Goal: Communication & Community: Answer question/provide support

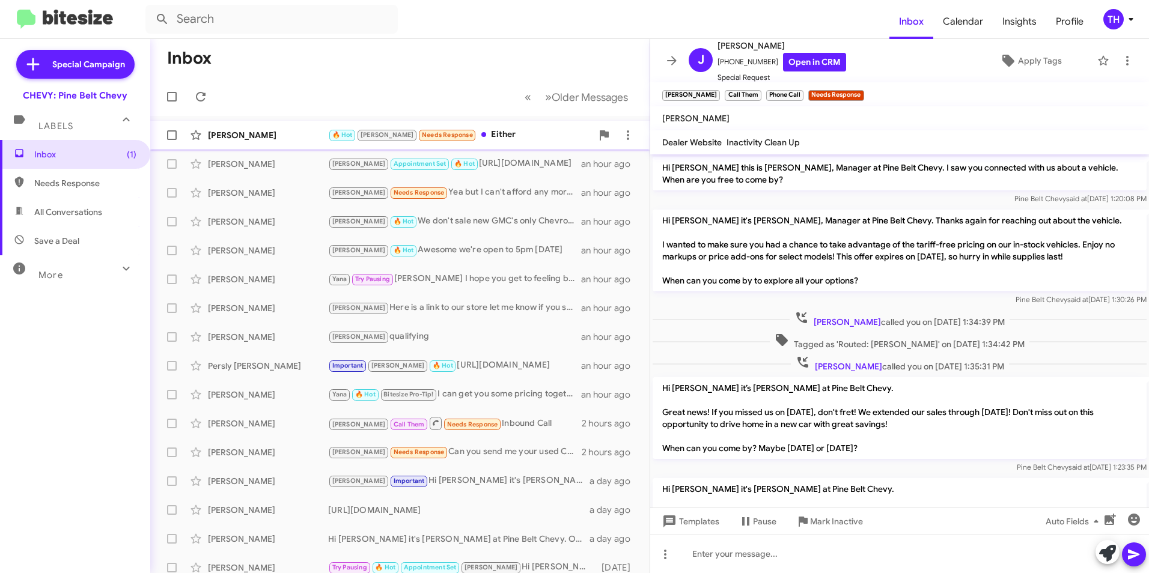
scroll to position [127, 0]
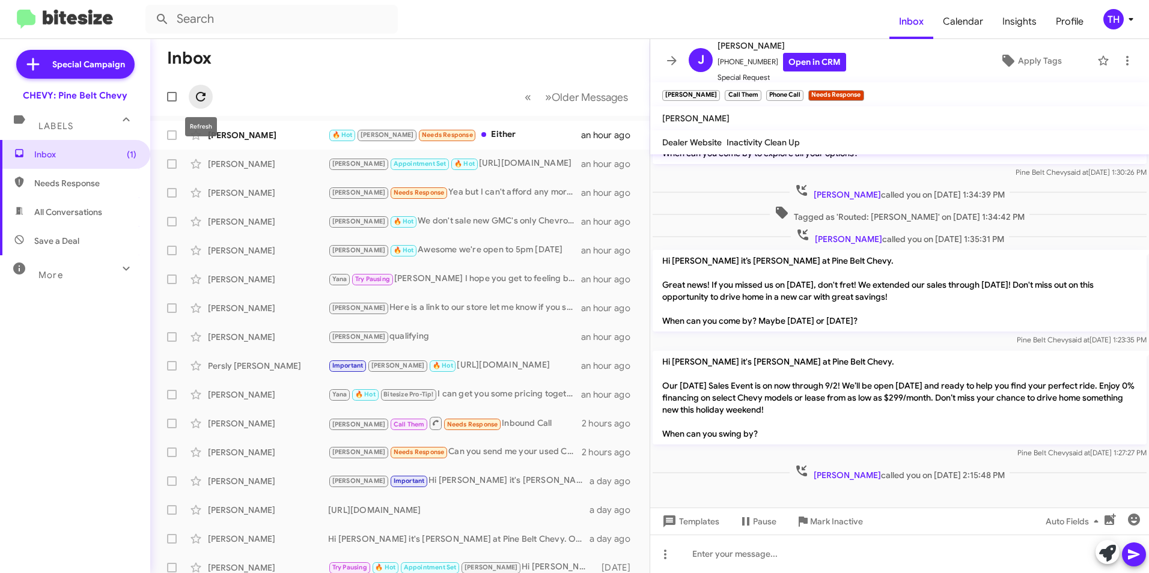
click at [204, 99] on icon at bounding box center [201, 97] width 14 height 14
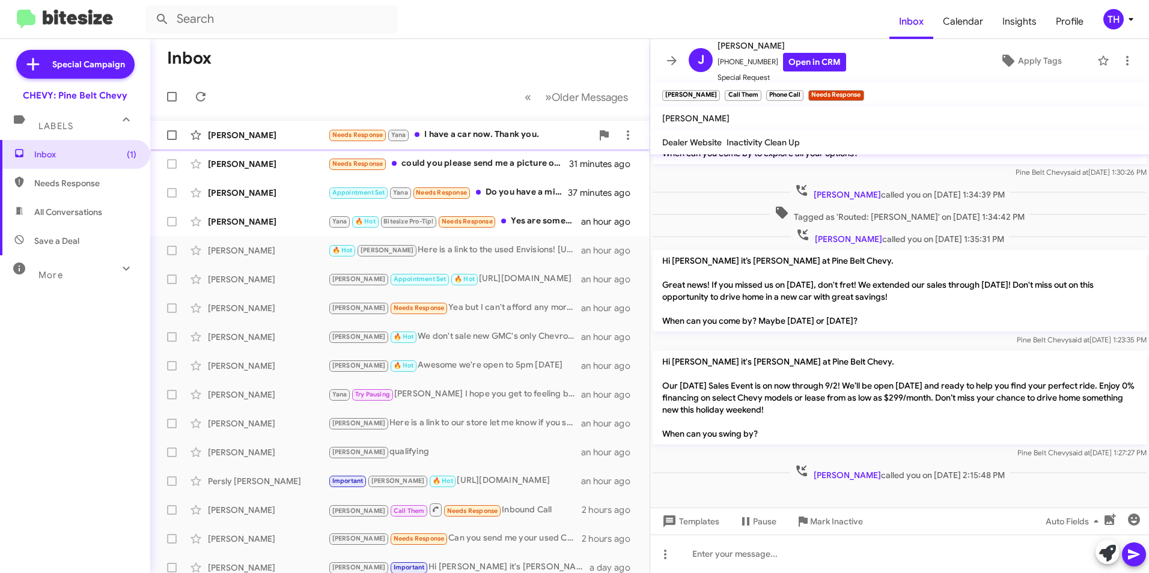
click at [278, 138] on div "[PERSON_NAME]" at bounding box center [268, 135] width 120 height 12
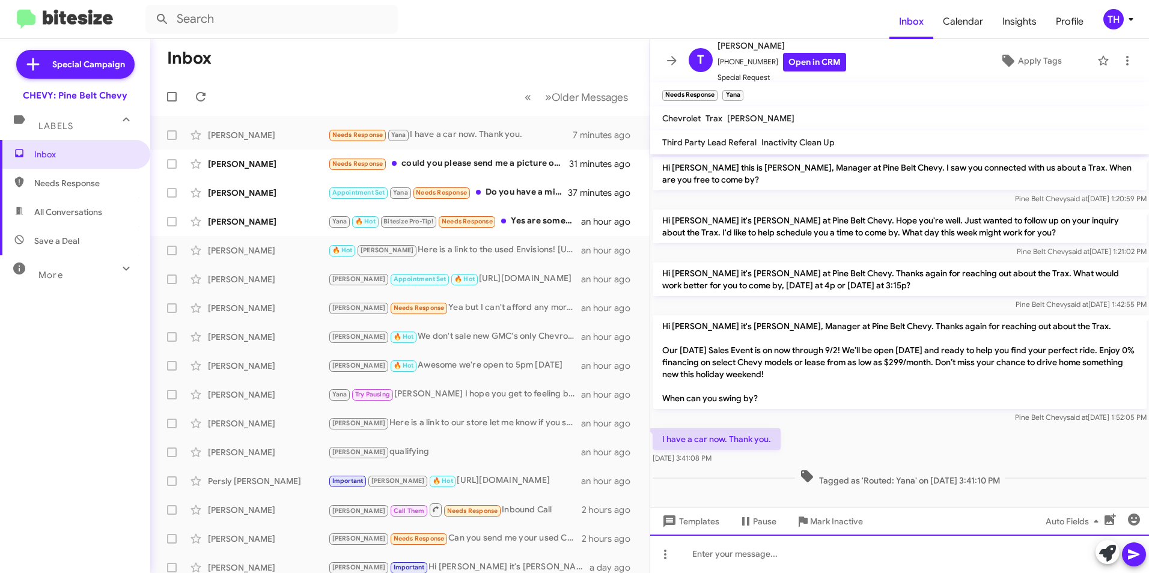
click at [718, 551] on div at bounding box center [899, 554] width 499 height 38
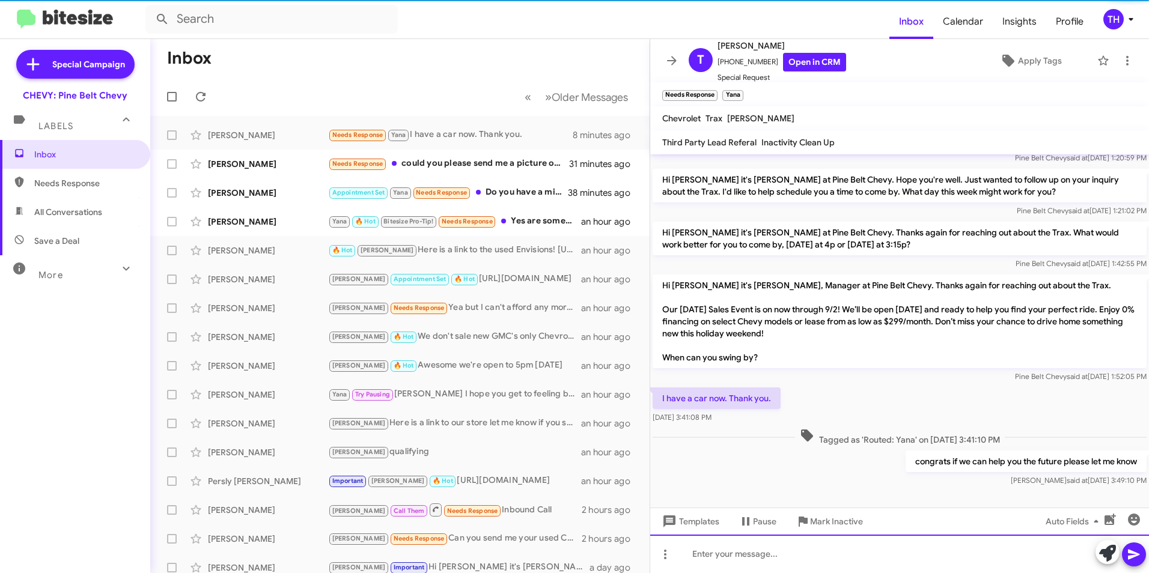
scroll to position [43, 0]
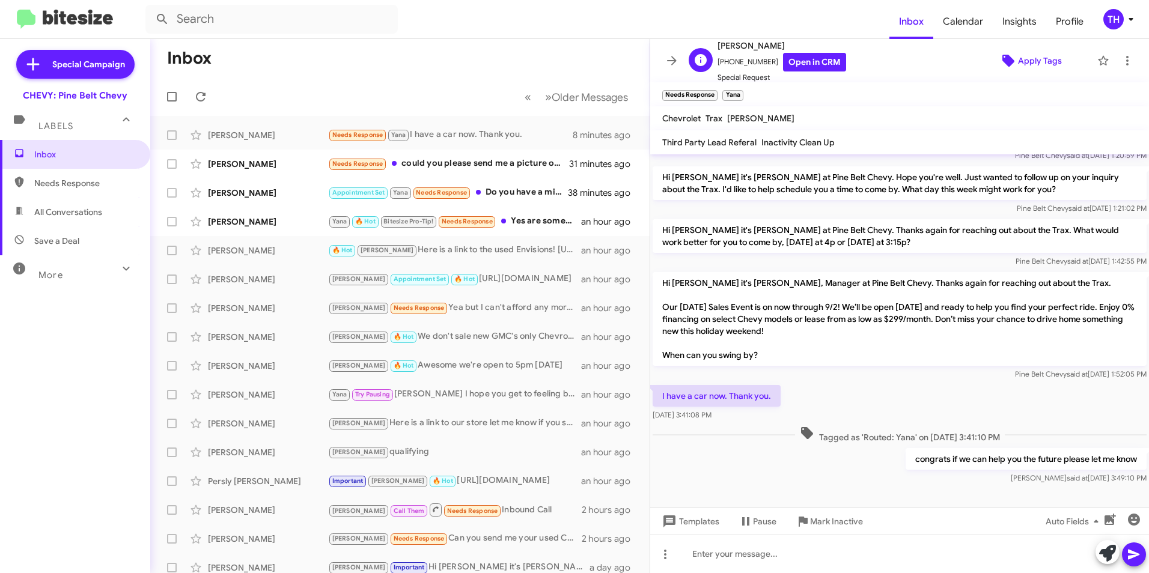
click at [1029, 66] on span "Apply Tags" at bounding box center [1040, 61] width 44 height 22
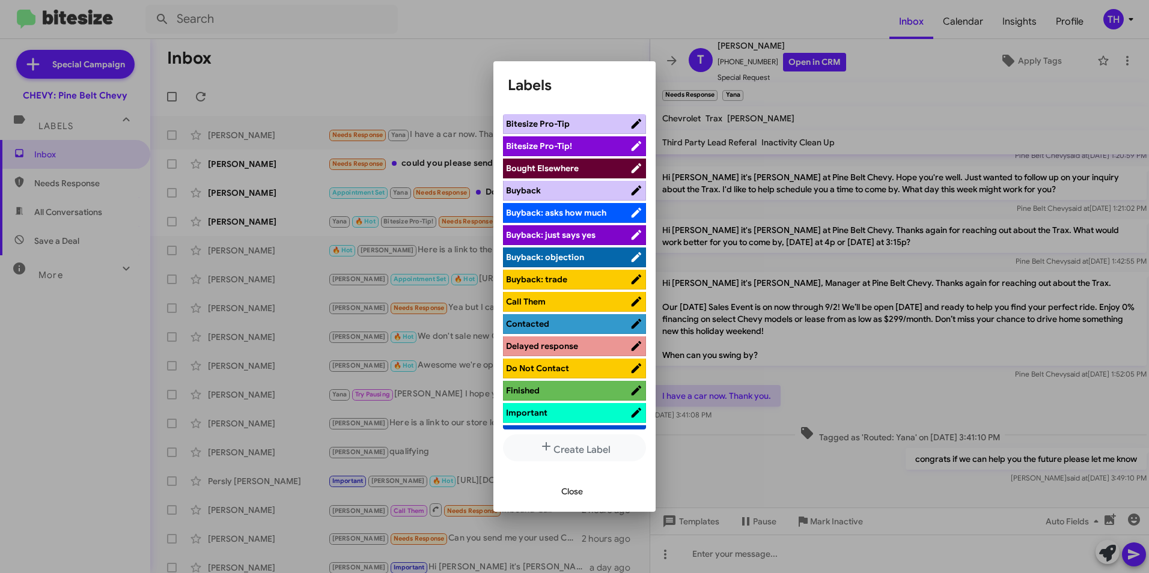
scroll to position [60, 0]
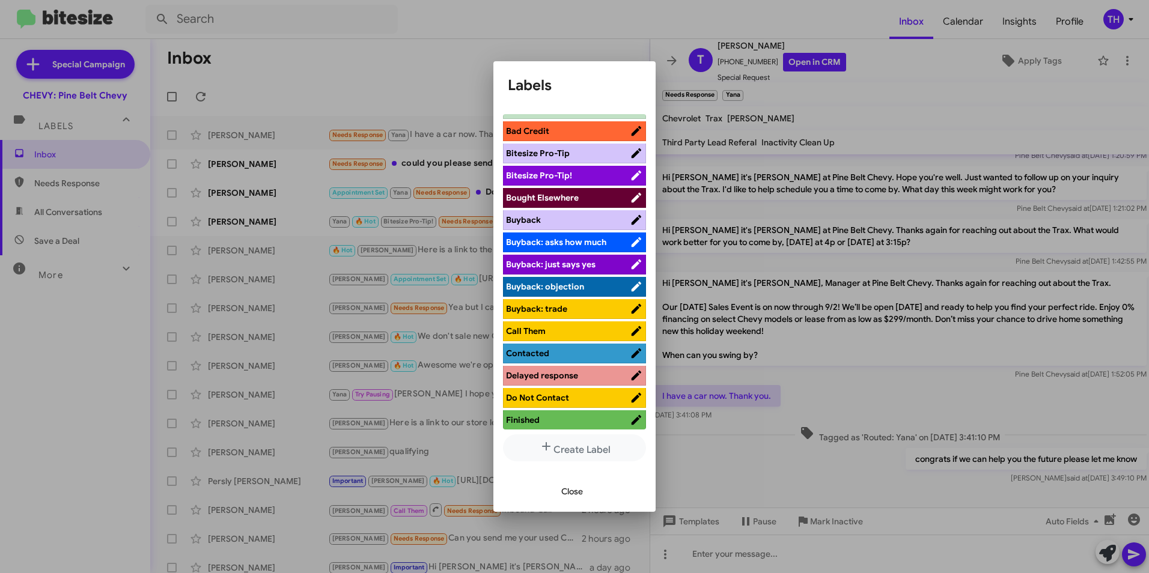
click at [548, 198] on span "Bought Elsewhere" at bounding box center [542, 197] width 73 height 11
click at [570, 490] on span "Close" at bounding box center [572, 492] width 22 height 22
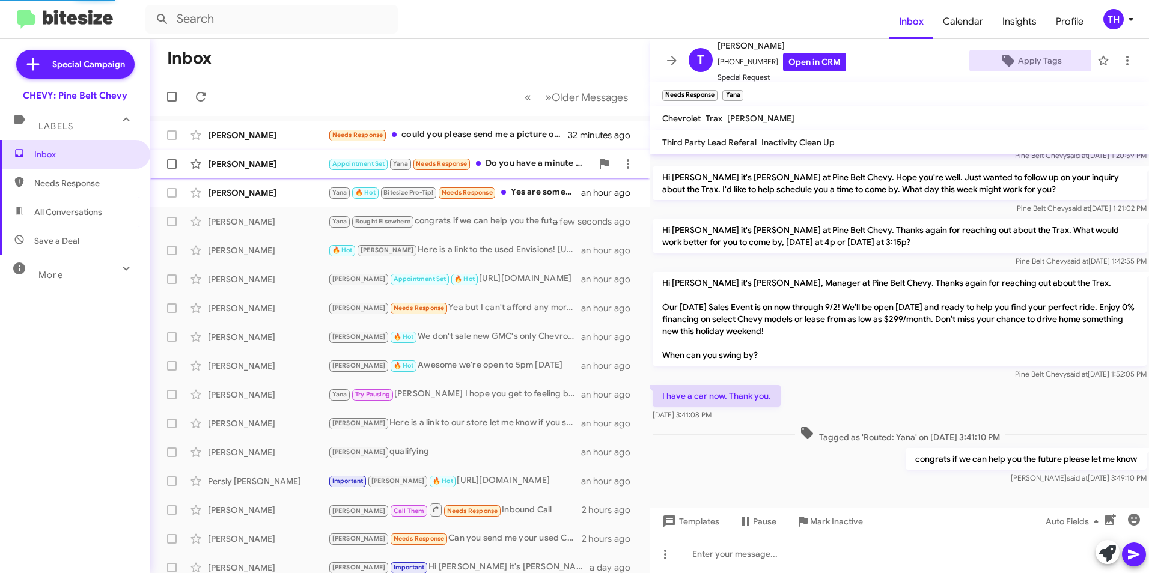
click at [275, 166] on div "[PERSON_NAME]" at bounding box center [268, 164] width 120 height 12
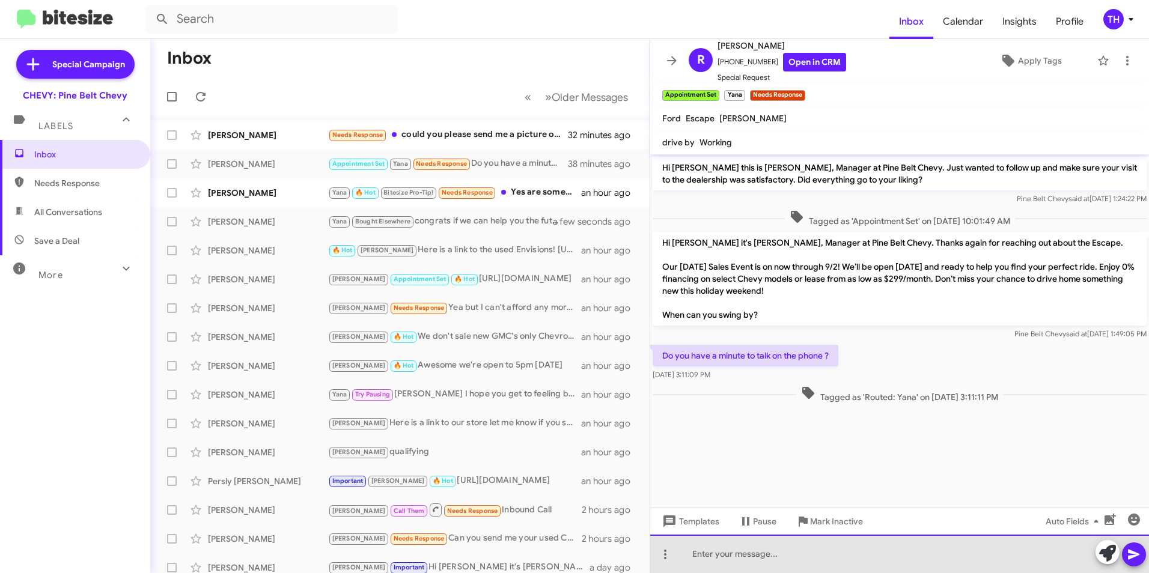
click at [709, 556] on div at bounding box center [899, 554] width 499 height 38
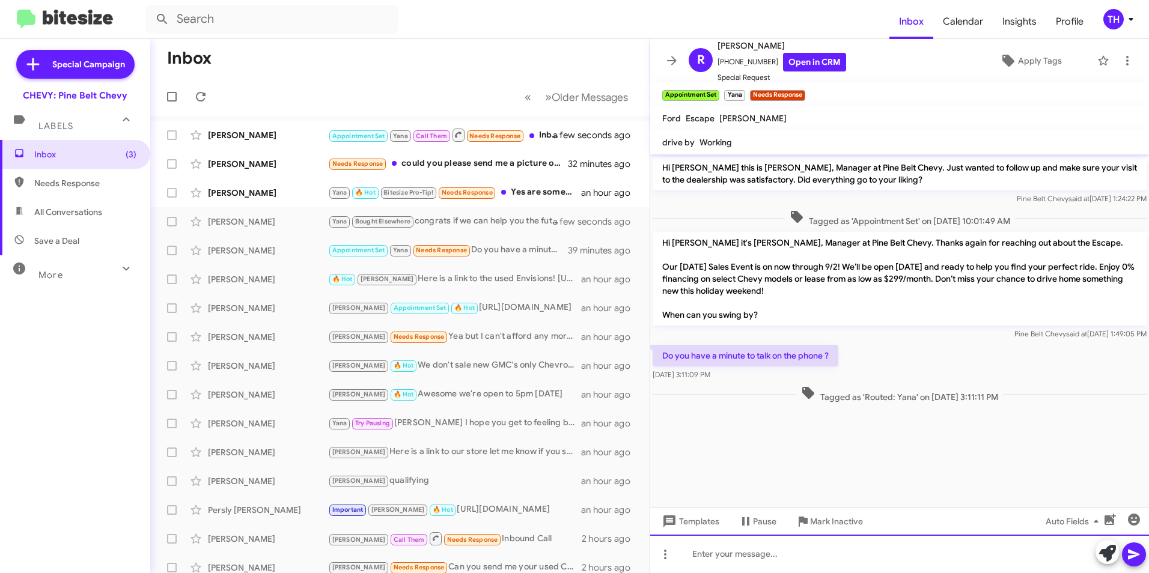
click at [712, 556] on div at bounding box center [899, 554] width 499 height 38
drag, startPoint x: 235, startPoint y: 190, endPoint x: 326, endPoint y: 214, distance: 93.9
click at [235, 190] on div "[PERSON_NAME]" at bounding box center [268, 193] width 120 height 12
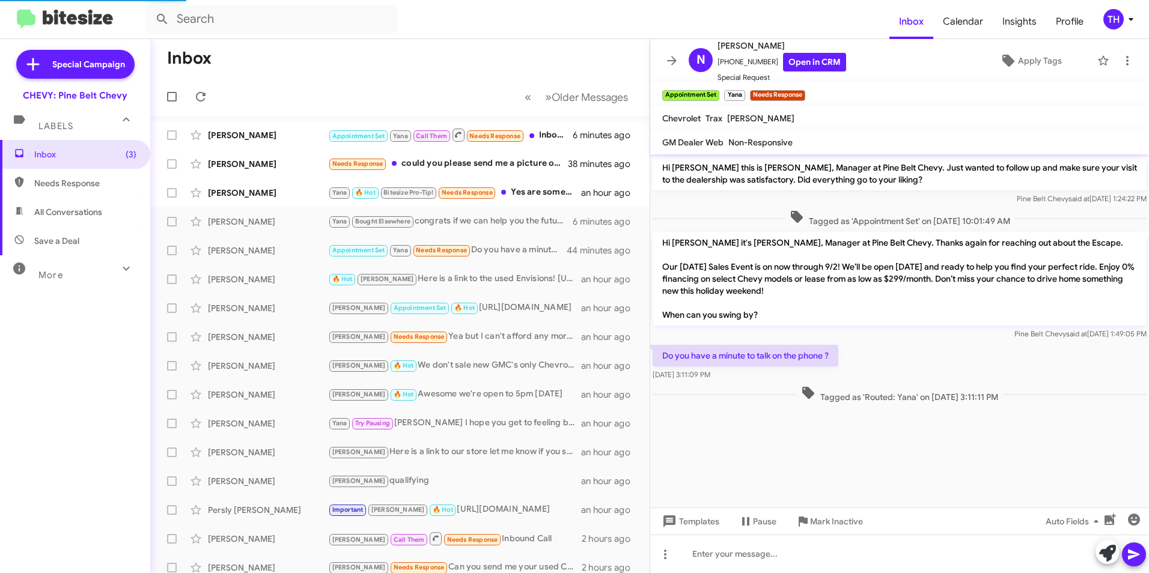
scroll to position [364, 0]
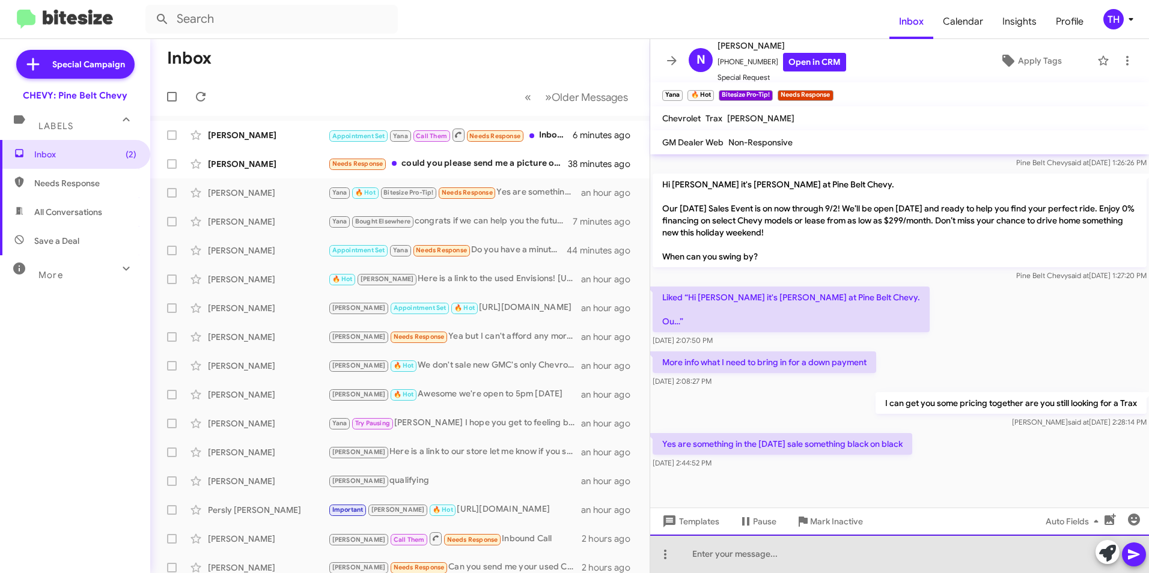
click at [764, 558] on div at bounding box center [899, 554] width 499 height 38
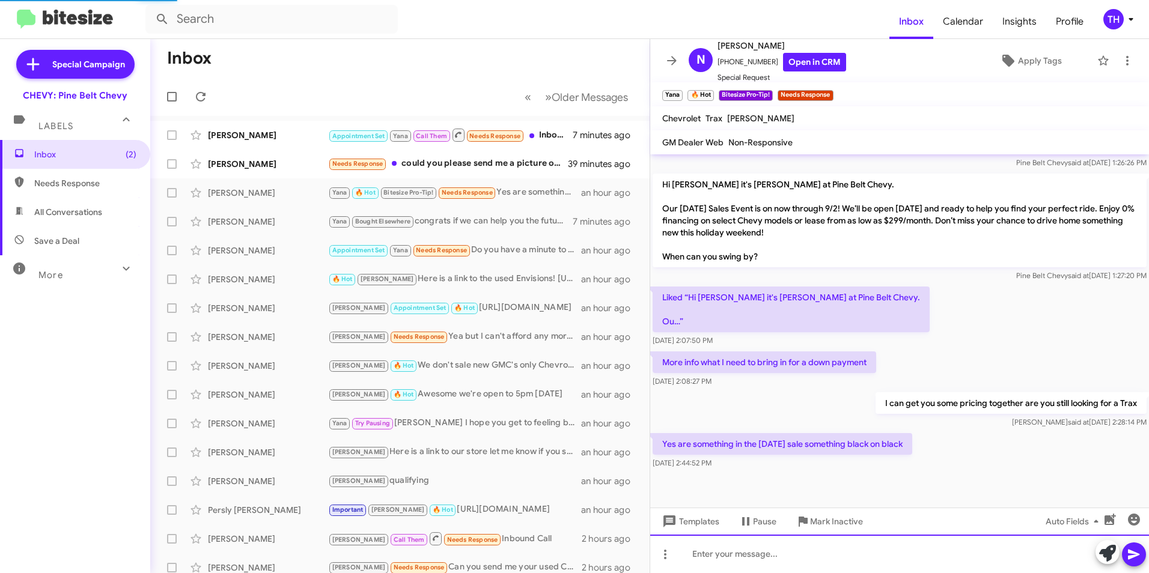
scroll to position [0, 0]
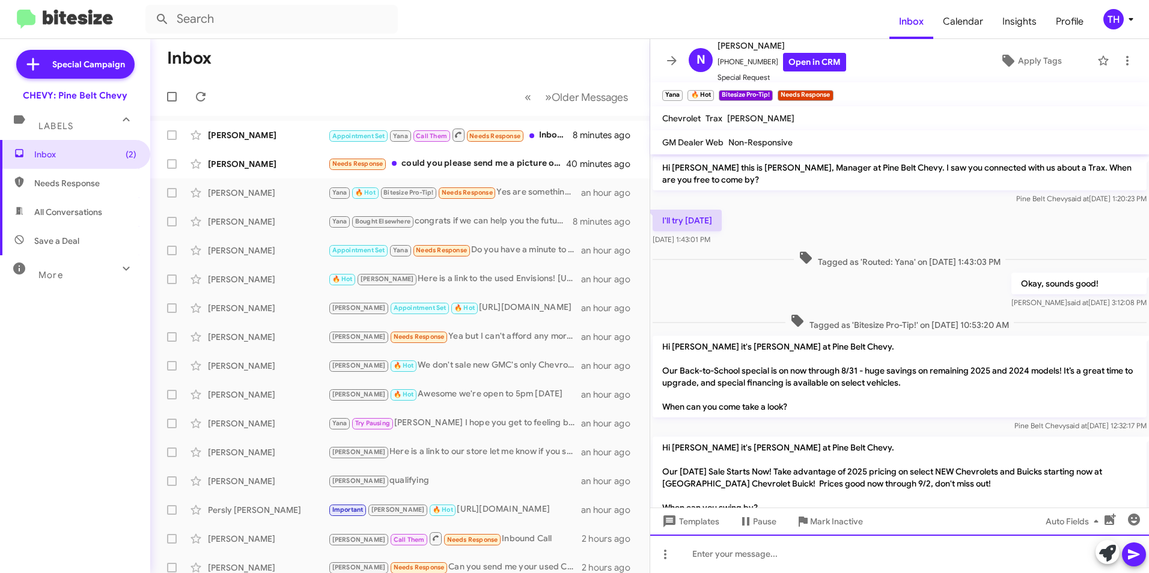
click at [728, 562] on div at bounding box center [899, 554] width 499 height 38
click at [1137, 556] on icon at bounding box center [1133, 555] width 11 height 10
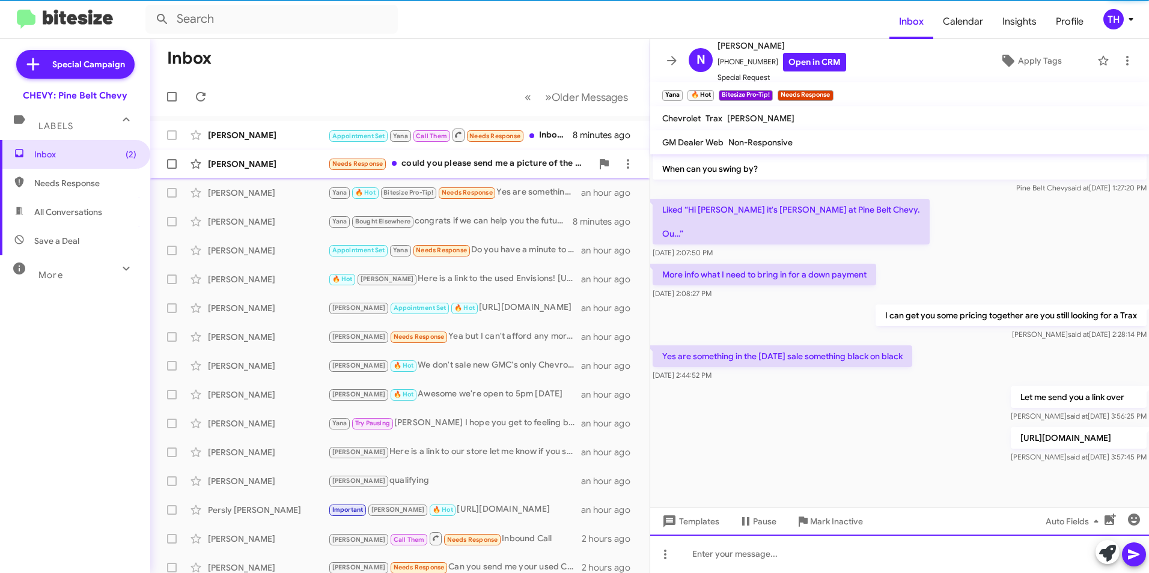
scroll to position [488, 0]
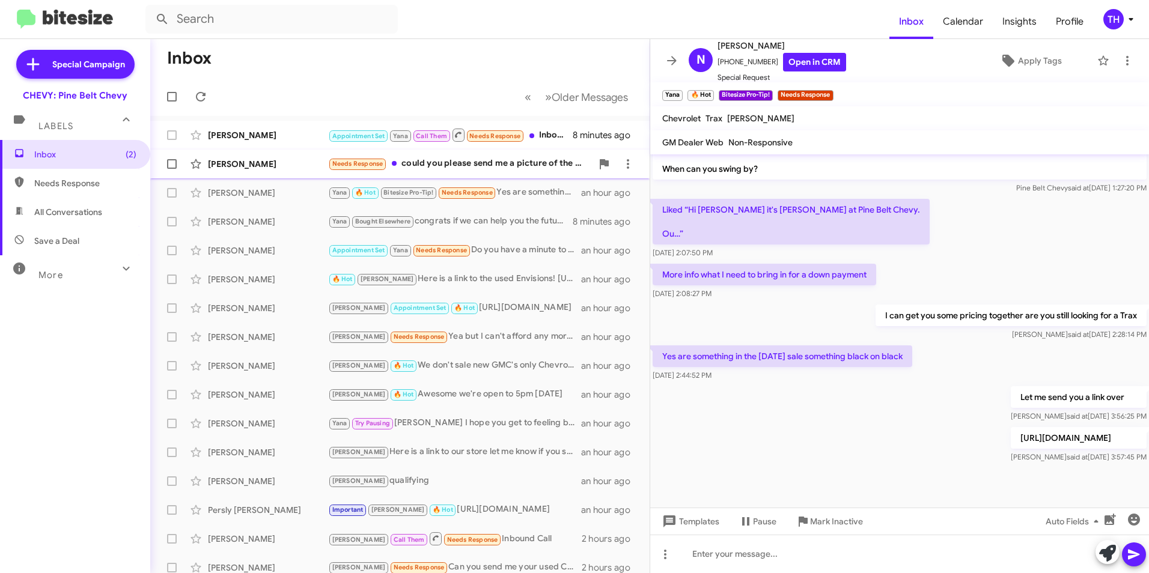
click at [259, 166] on div "[PERSON_NAME]" at bounding box center [268, 164] width 120 height 12
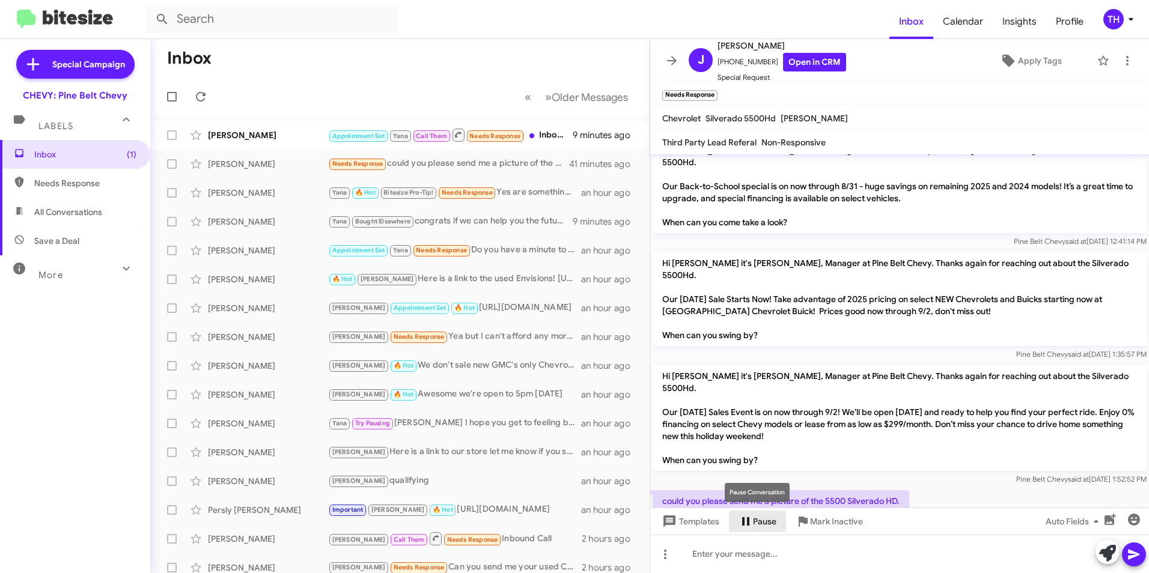
click at [761, 528] on span "Pause" at bounding box center [764, 522] width 23 height 22
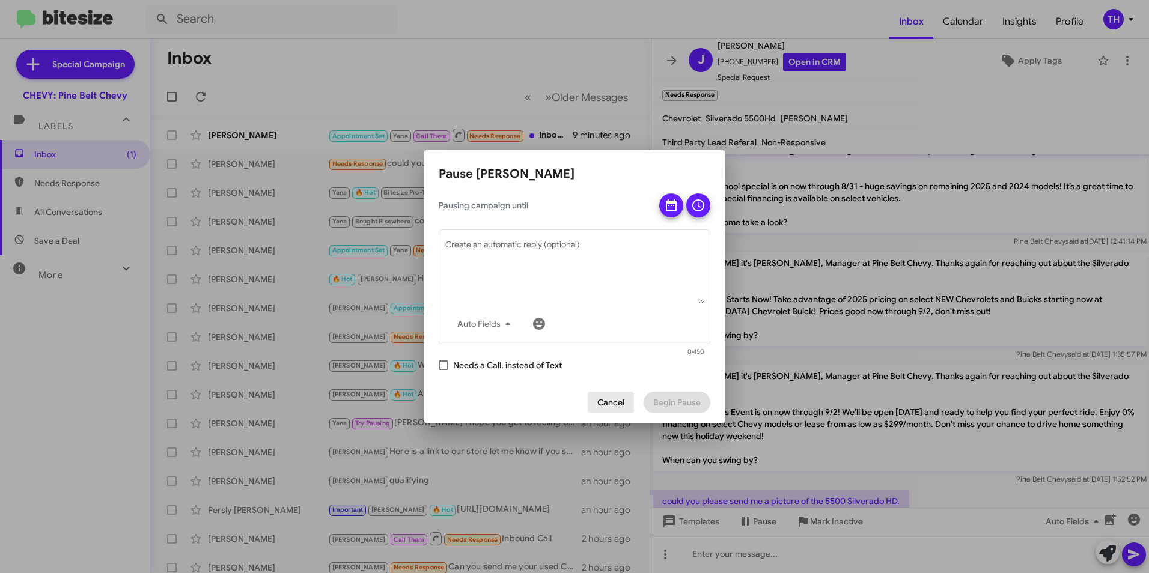
click at [614, 407] on span "Cancel" at bounding box center [610, 403] width 27 height 22
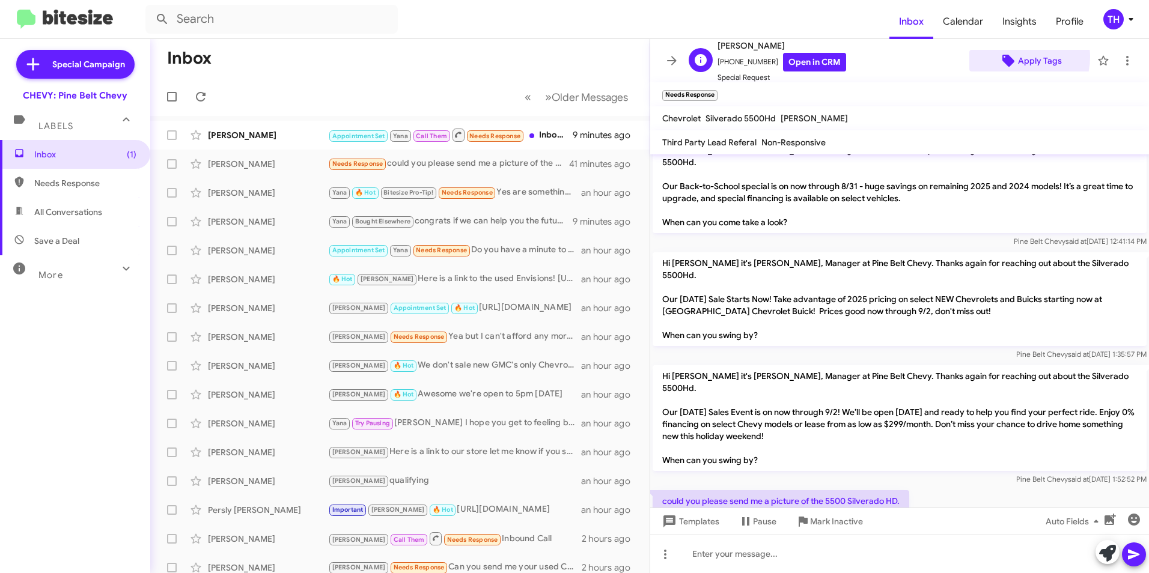
click at [1010, 56] on span "Apply Tags" at bounding box center [1030, 61] width 103 height 22
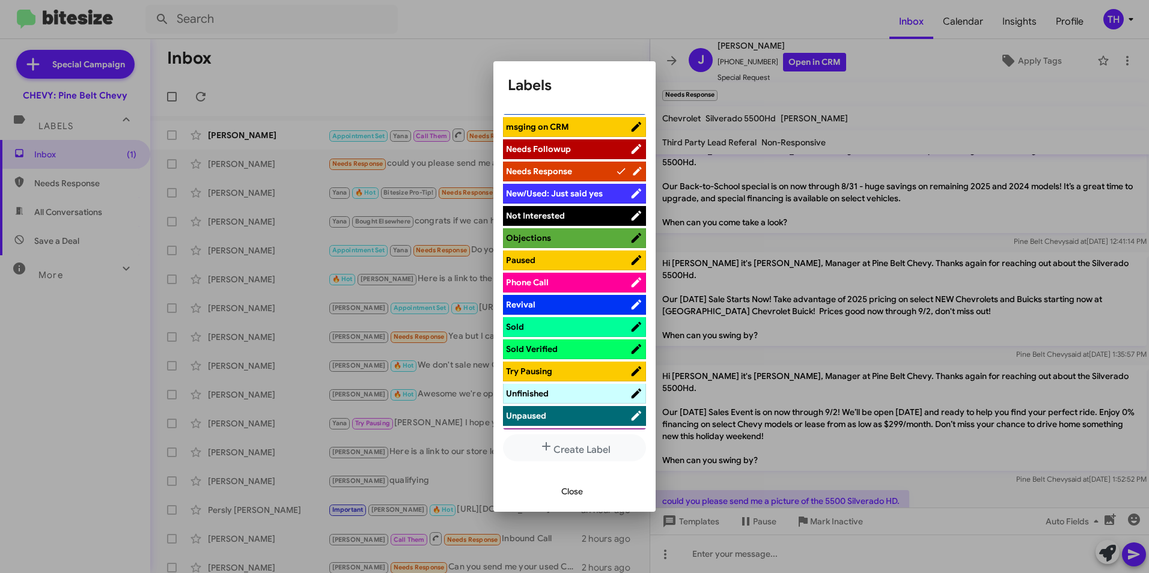
scroll to position [421, 0]
click at [543, 348] on span "Sold Verified" at bounding box center [532, 348] width 52 height 11
click at [575, 492] on span "Close" at bounding box center [572, 492] width 22 height 22
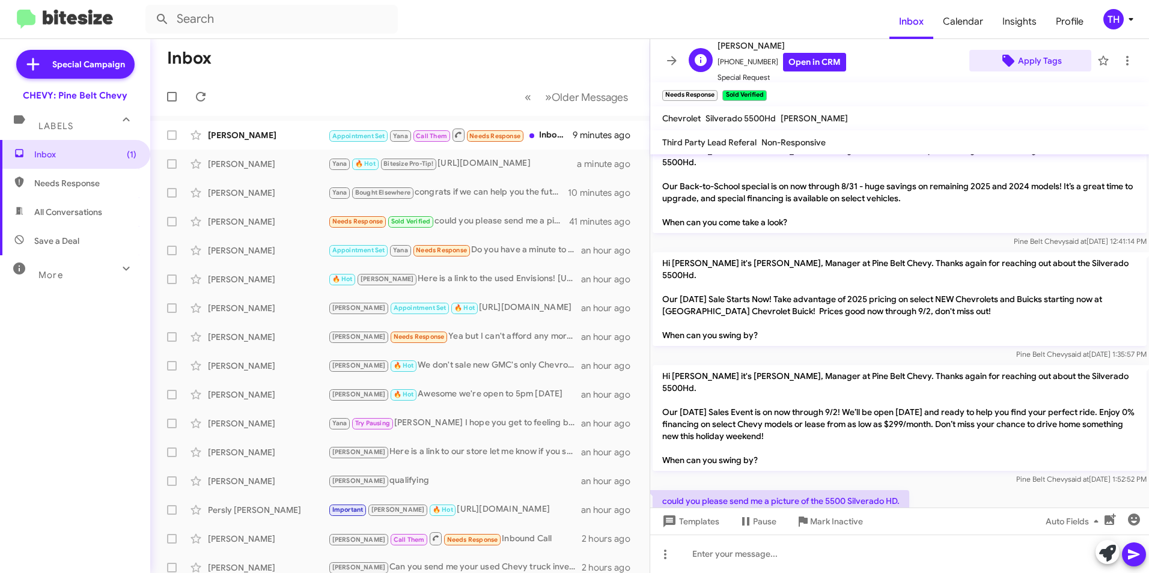
click at [1038, 66] on span "Apply Tags" at bounding box center [1040, 61] width 44 height 22
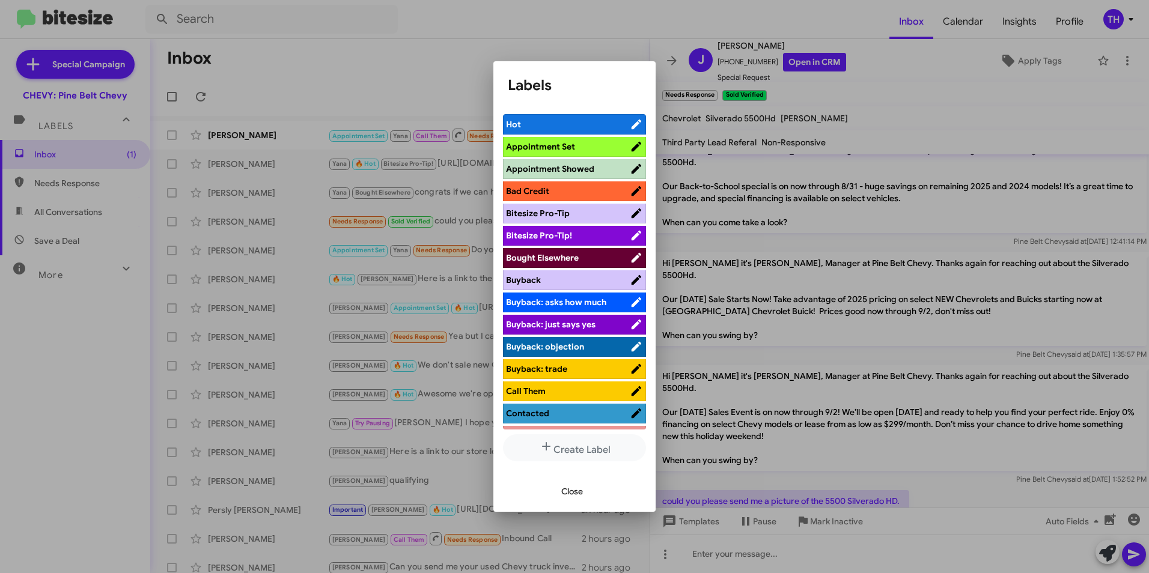
click at [563, 125] on span "Hot" at bounding box center [568, 124] width 124 height 12
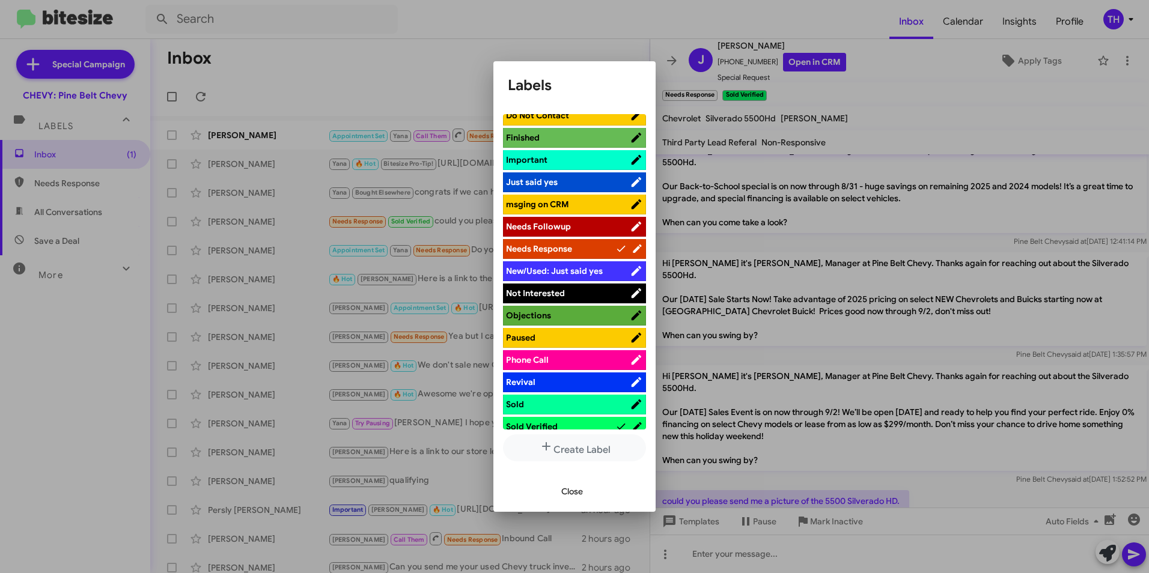
scroll to position [361, 0]
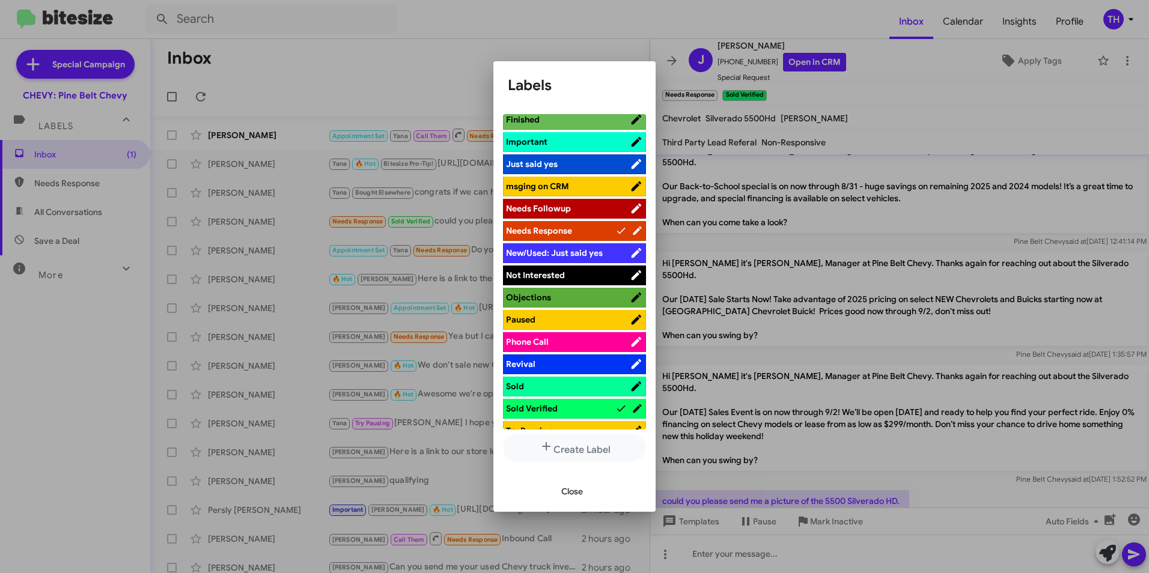
click at [579, 412] on span "Sold Verified" at bounding box center [560, 409] width 109 height 12
click at [570, 493] on span "Close" at bounding box center [572, 492] width 22 height 22
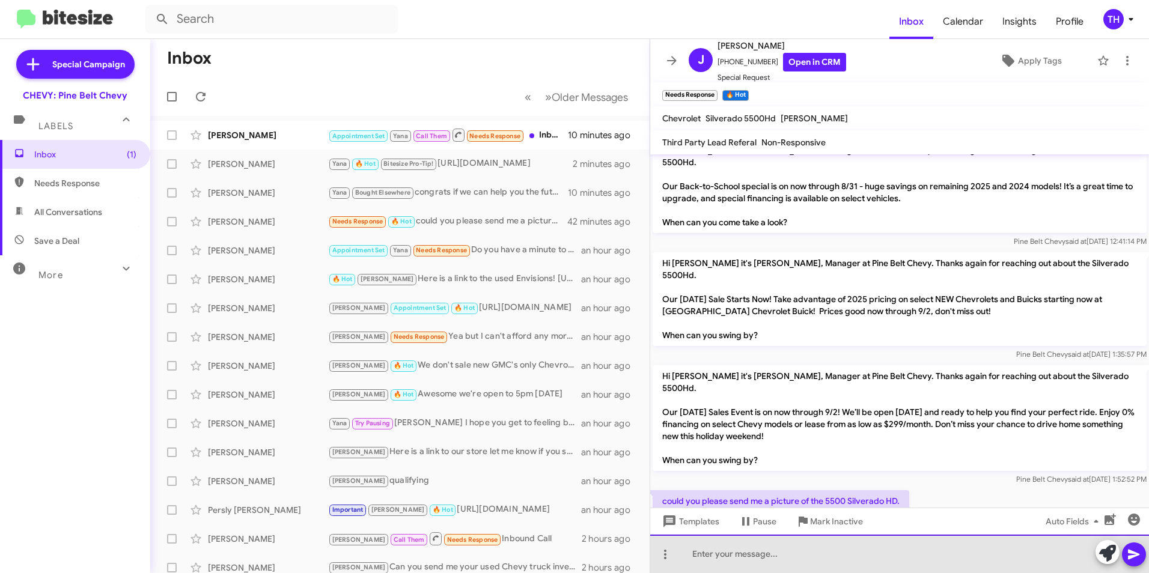
click at [728, 564] on div at bounding box center [899, 554] width 499 height 38
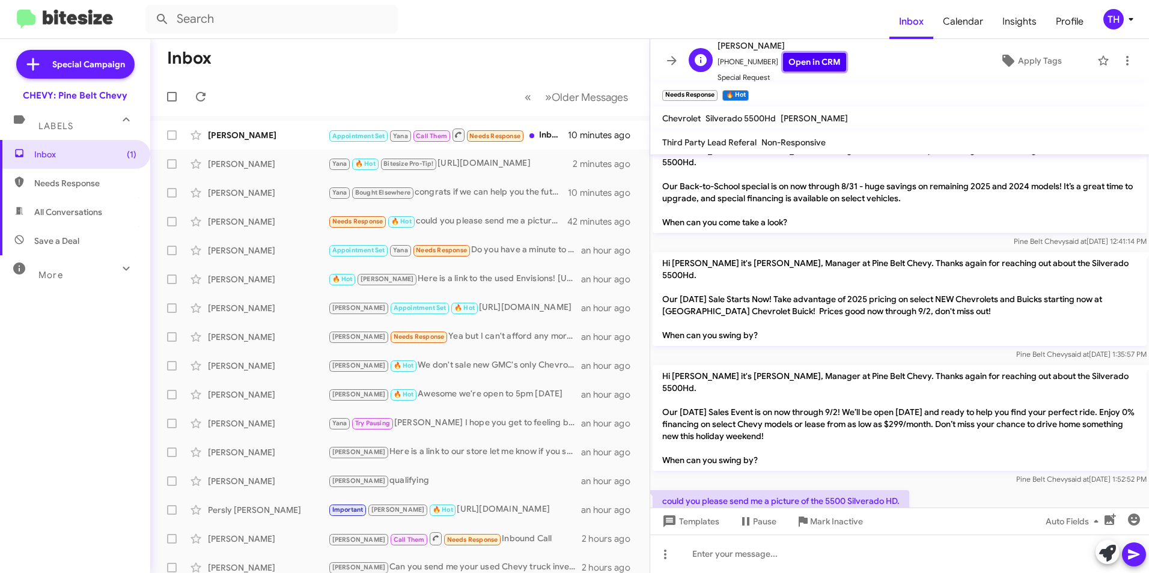
click at [811, 63] on link "Open in CRM" at bounding box center [814, 62] width 63 height 19
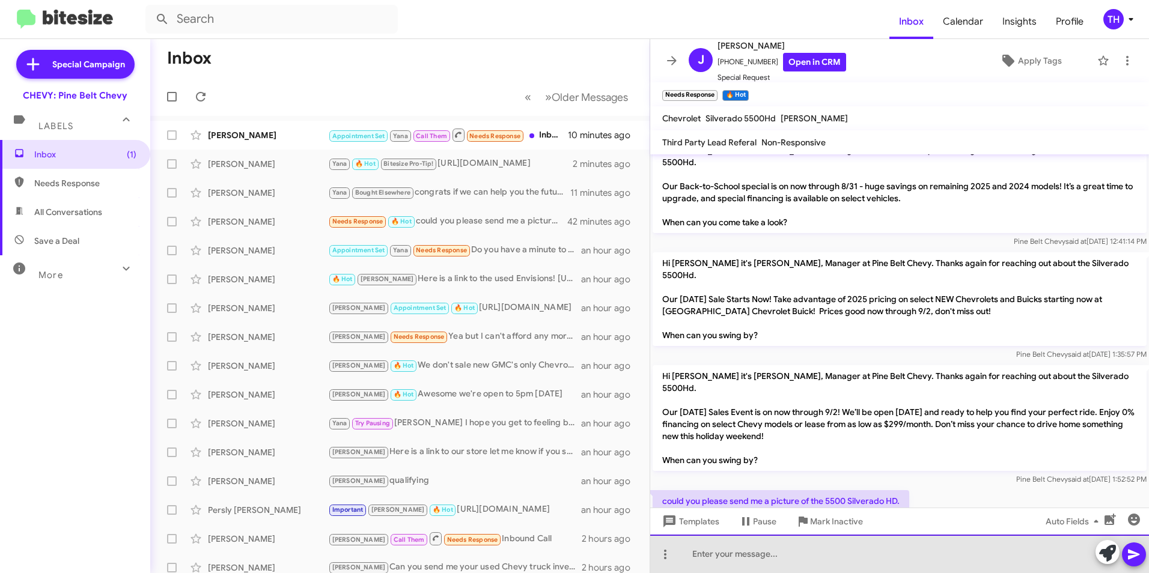
click at [754, 559] on div at bounding box center [899, 554] width 499 height 38
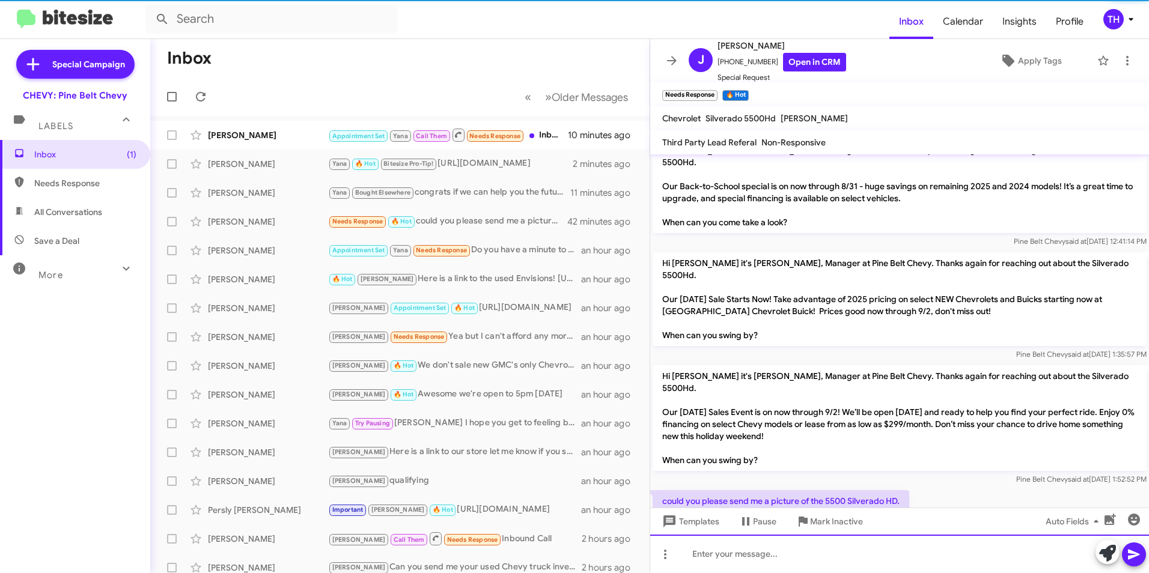
scroll to position [0, 0]
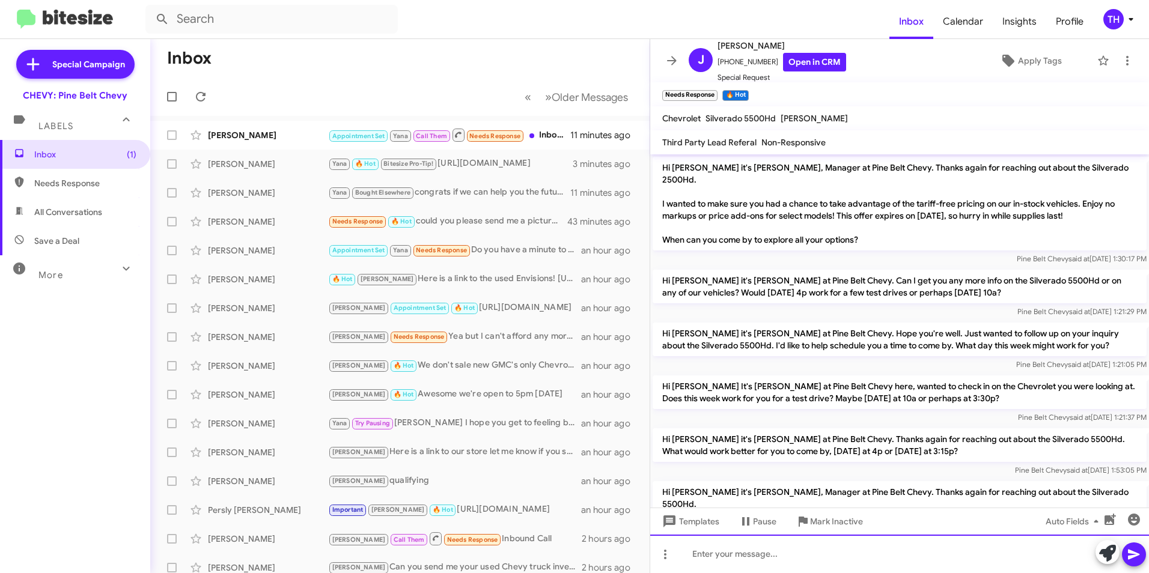
click at [717, 556] on div at bounding box center [899, 554] width 499 height 38
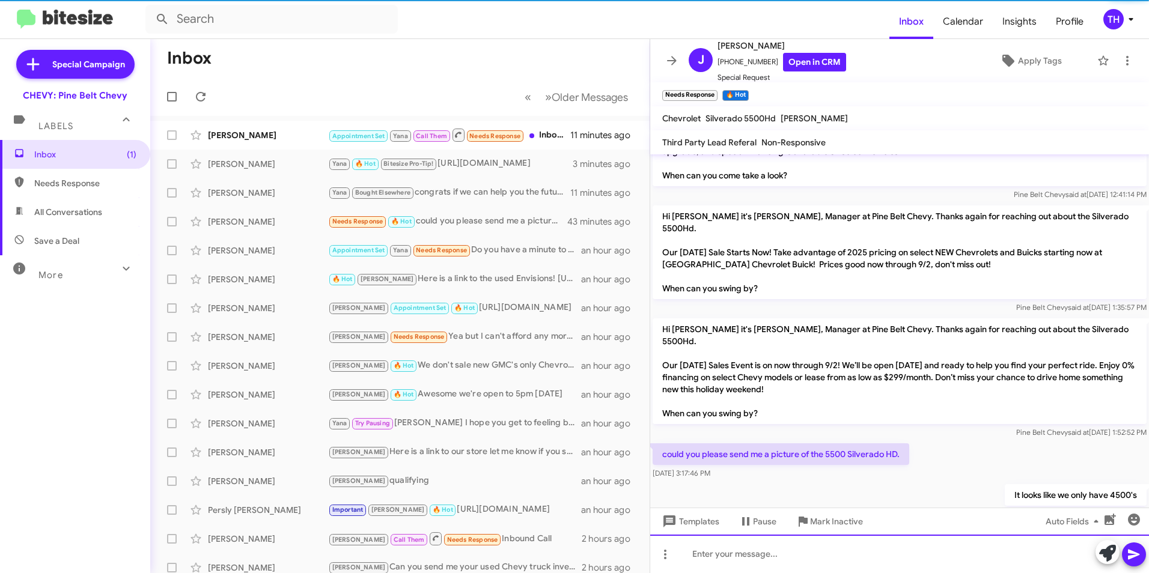
scroll to position [430, 0]
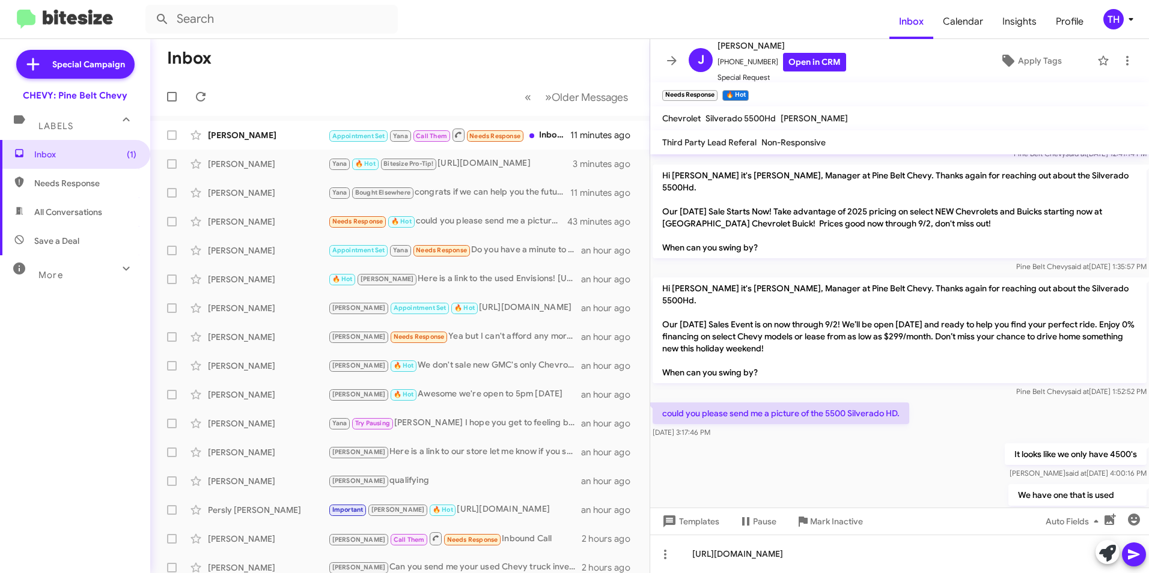
click at [1135, 558] on icon at bounding box center [1134, 554] width 14 height 14
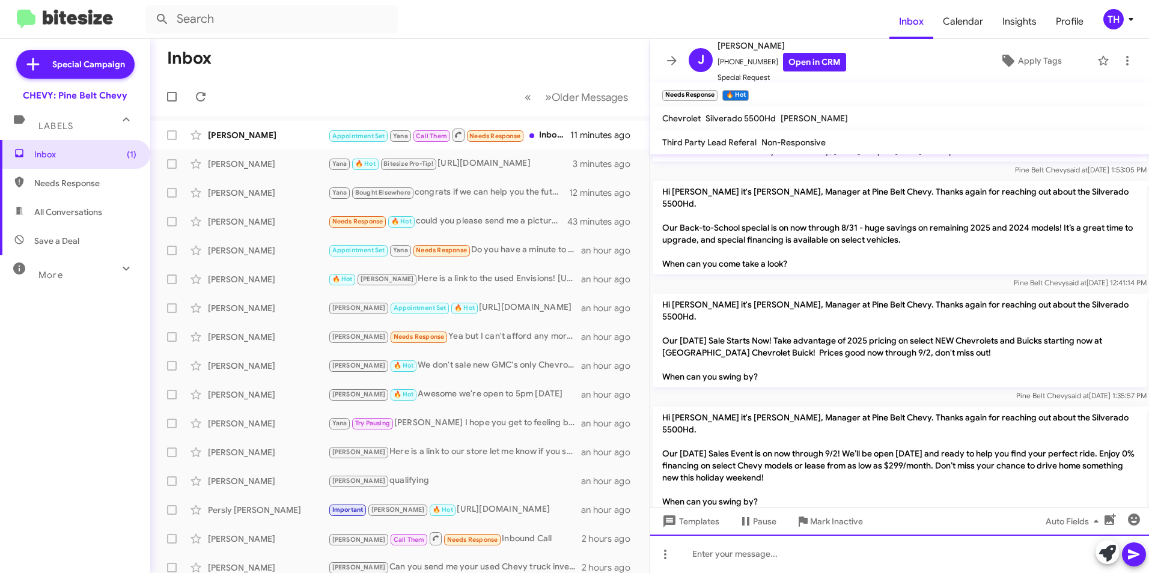
scroll to position [486, 0]
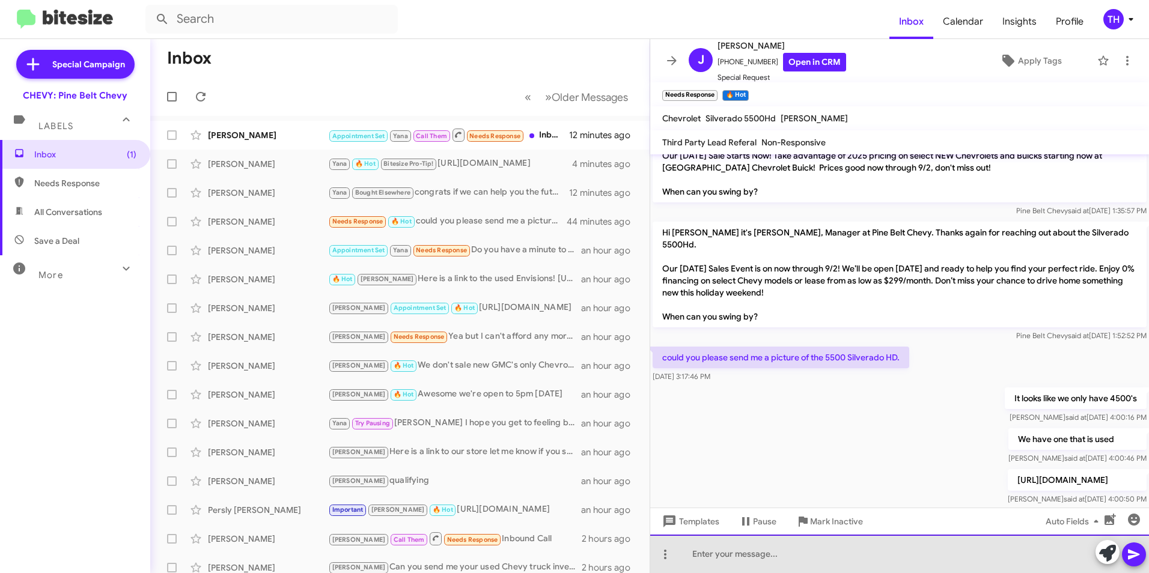
click at [770, 557] on div at bounding box center [899, 554] width 499 height 38
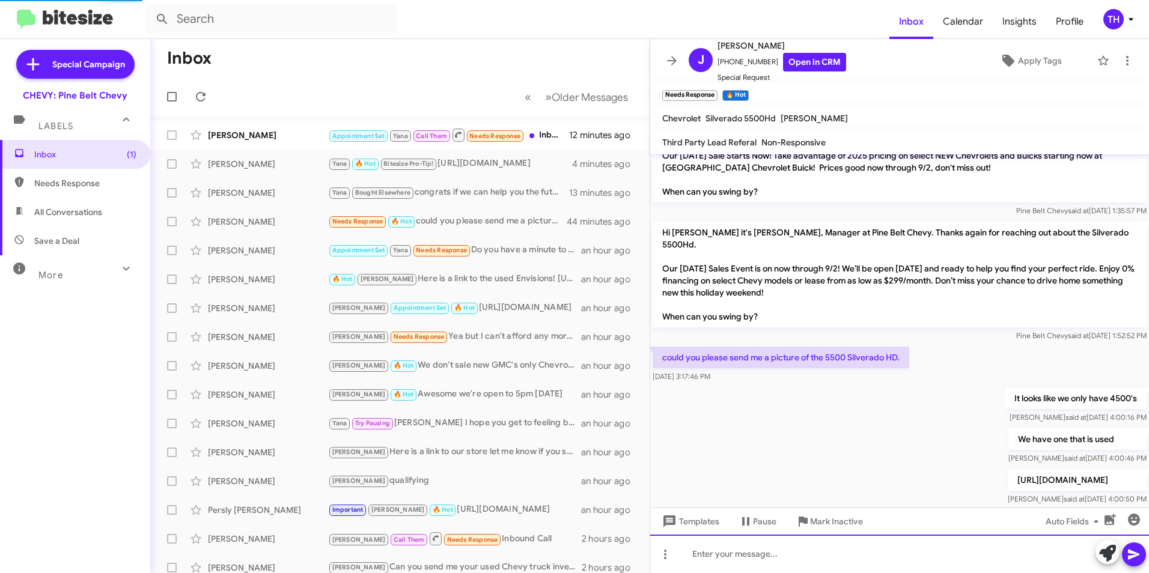
scroll to position [0, 0]
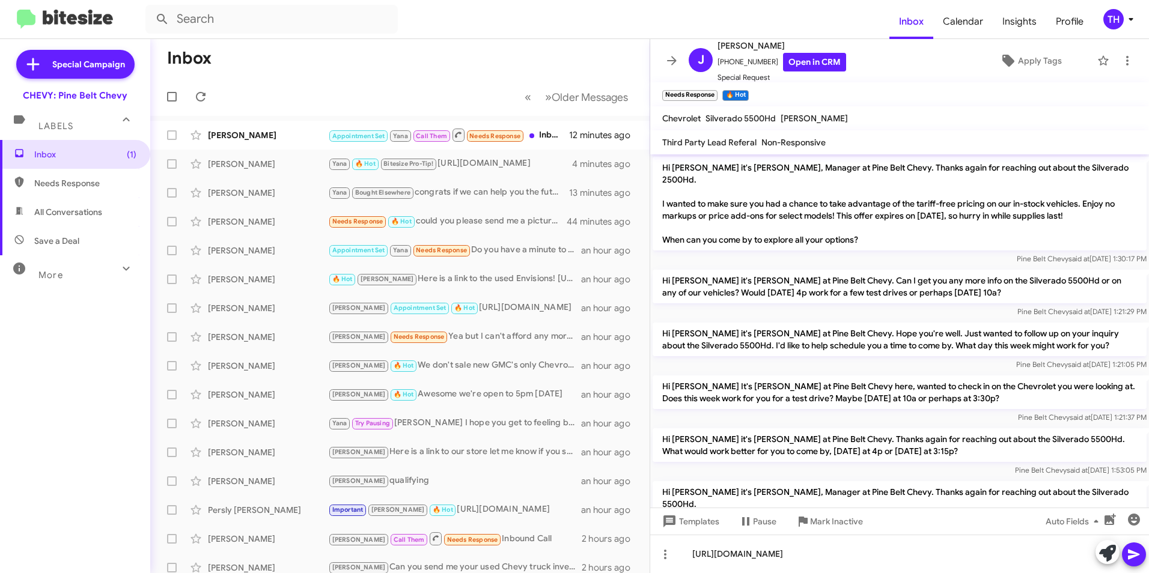
click at [1142, 555] on button at bounding box center [1134, 555] width 24 height 24
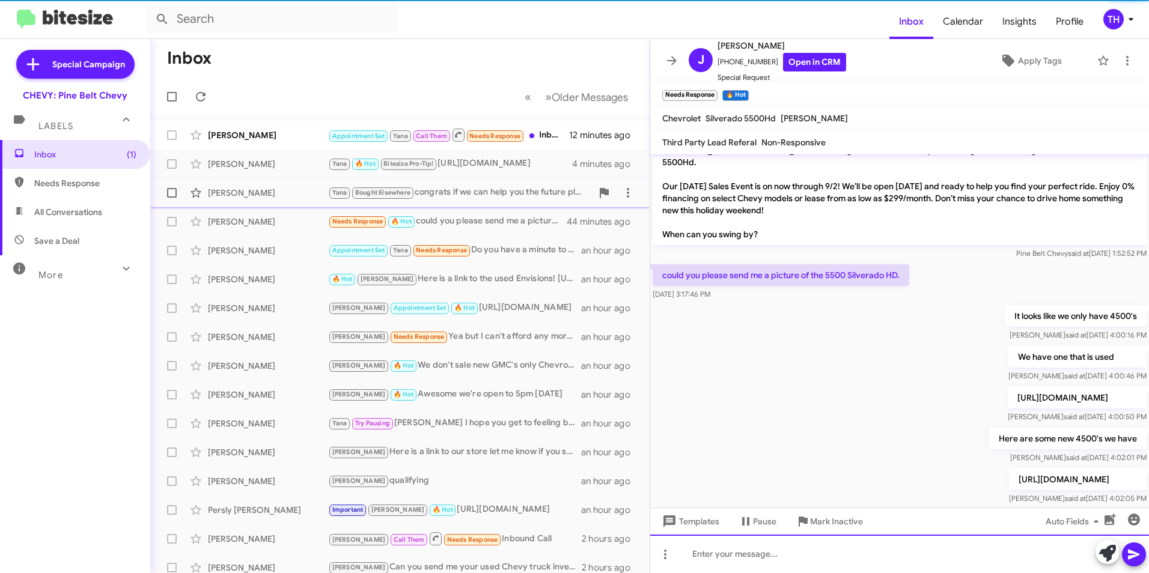
scroll to position [609, 0]
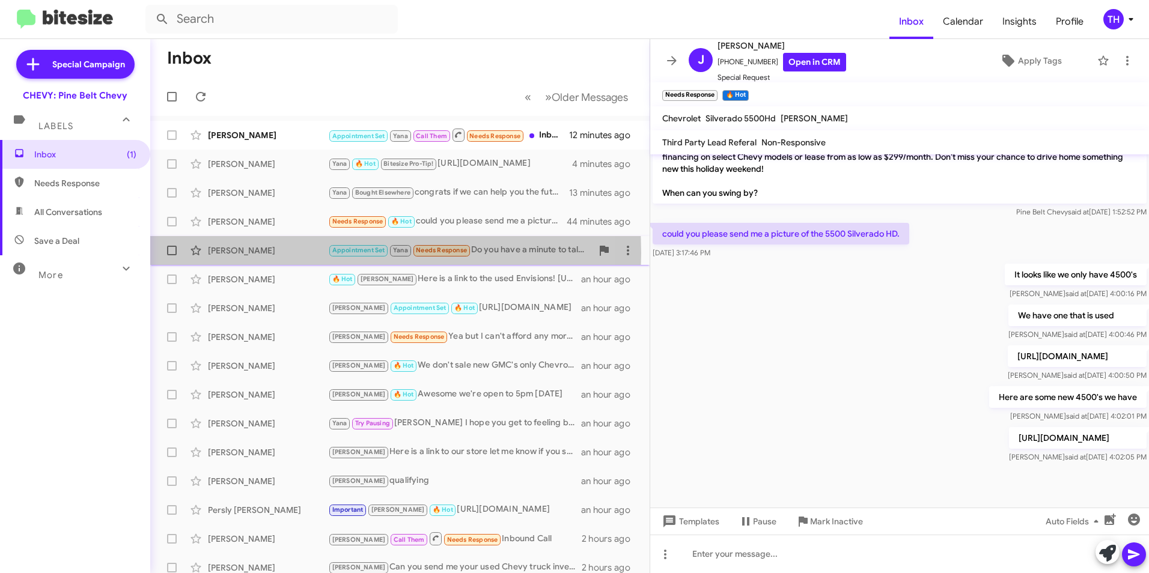
click at [246, 253] on div "[PERSON_NAME]" at bounding box center [268, 251] width 120 height 12
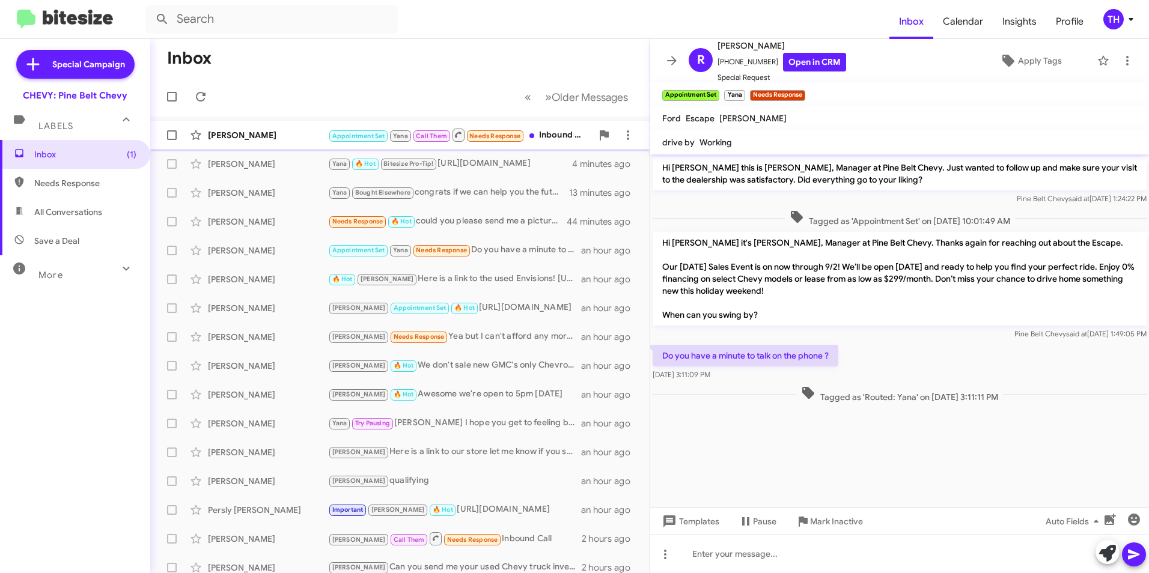
click at [252, 133] on div "[PERSON_NAME]" at bounding box center [268, 135] width 120 height 12
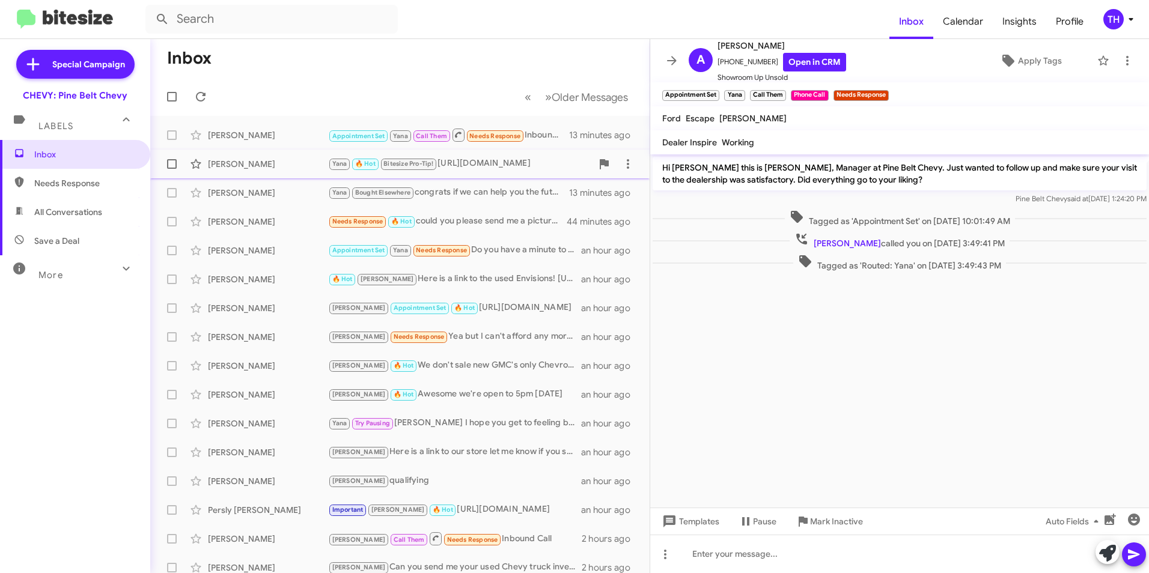
click at [228, 164] on div "[PERSON_NAME]" at bounding box center [268, 164] width 120 height 12
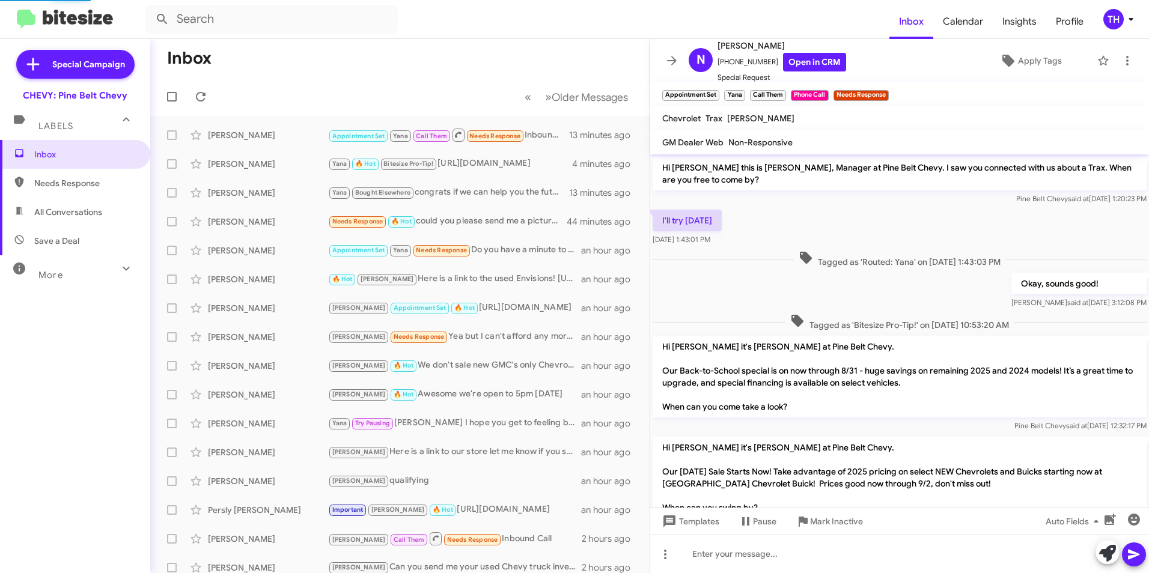
scroll to position [488, 0]
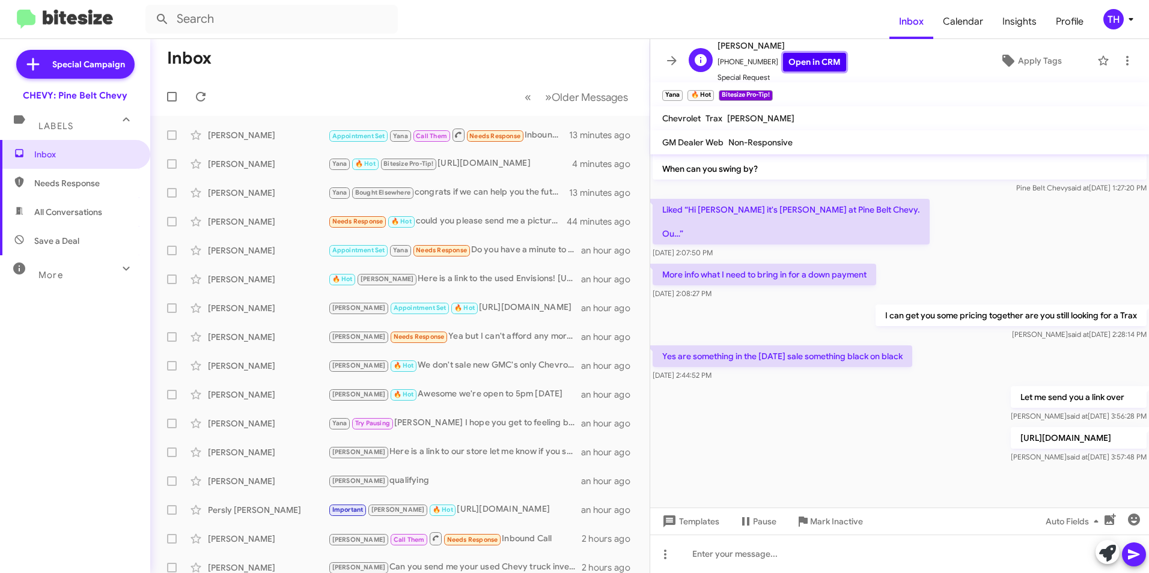
click at [817, 66] on link "Open in CRM" at bounding box center [814, 62] width 63 height 19
click at [192, 95] on span at bounding box center [201, 97] width 24 height 14
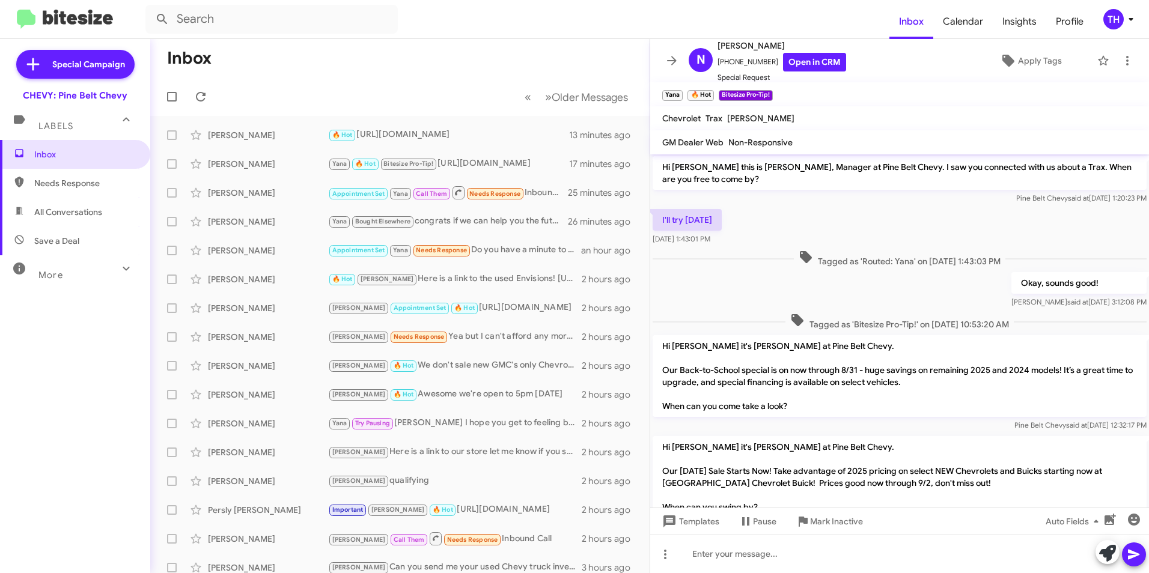
scroll to position [0, 0]
click at [256, 137] on div "[PERSON_NAME]" at bounding box center [268, 135] width 120 height 12
click at [238, 166] on div "[PERSON_NAME]" at bounding box center [268, 164] width 120 height 12
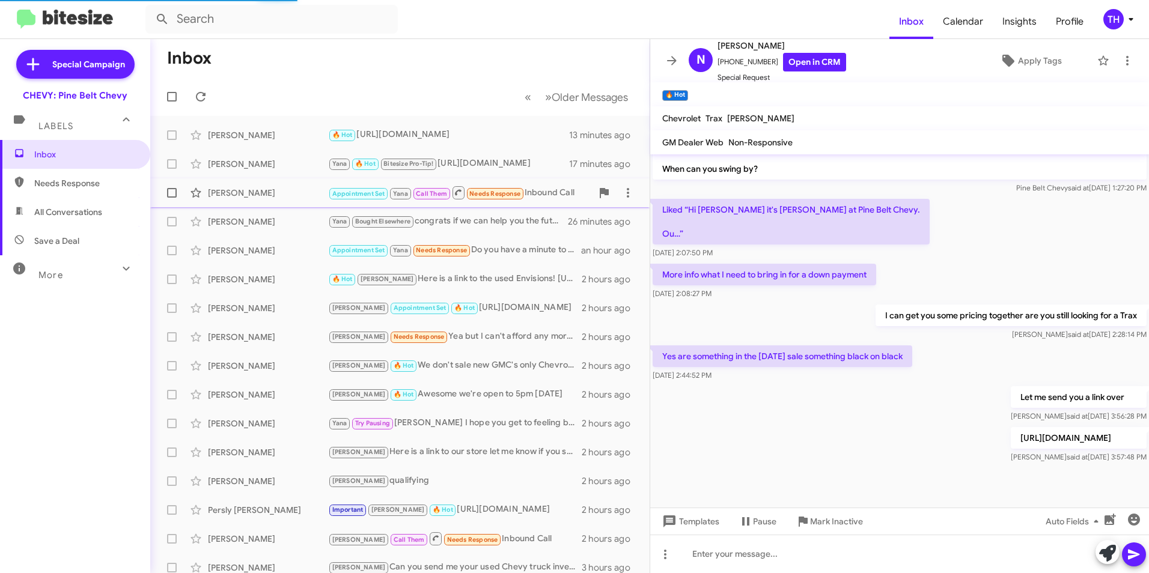
scroll to position [488, 0]
click at [243, 188] on div "[PERSON_NAME]" at bounding box center [268, 193] width 120 height 12
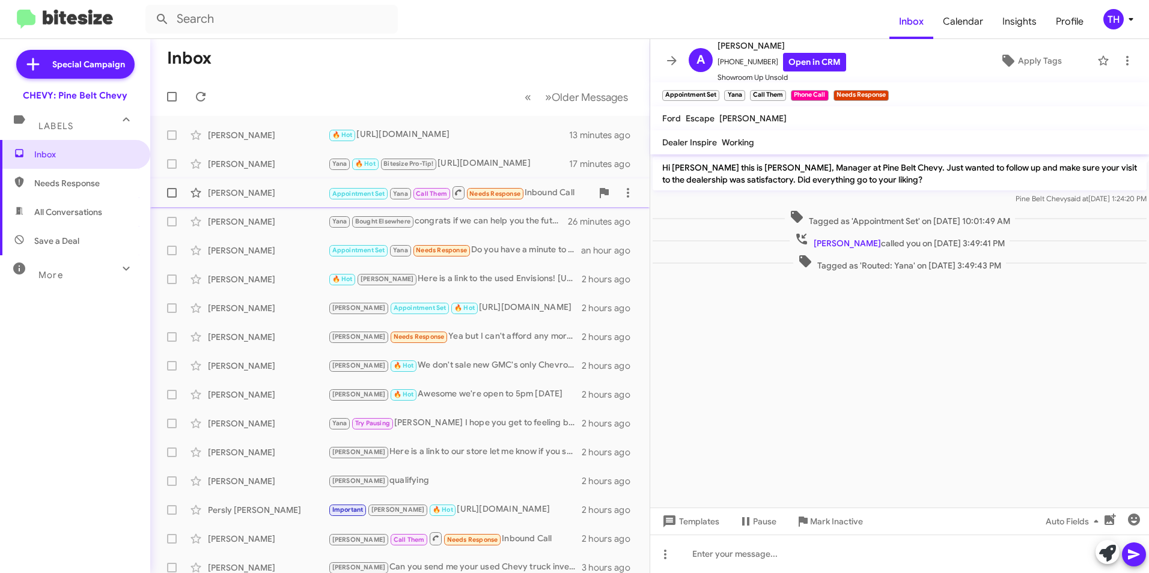
click at [240, 197] on div "[PERSON_NAME]" at bounding box center [268, 193] width 120 height 12
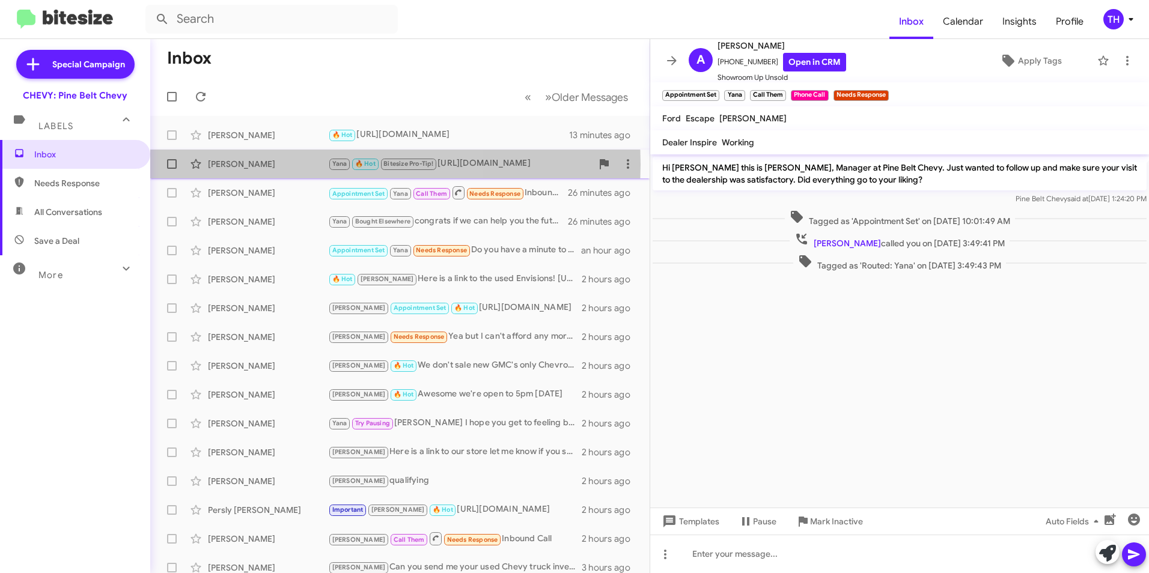
click at [256, 165] on div "[PERSON_NAME]" at bounding box center [268, 164] width 120 height 12
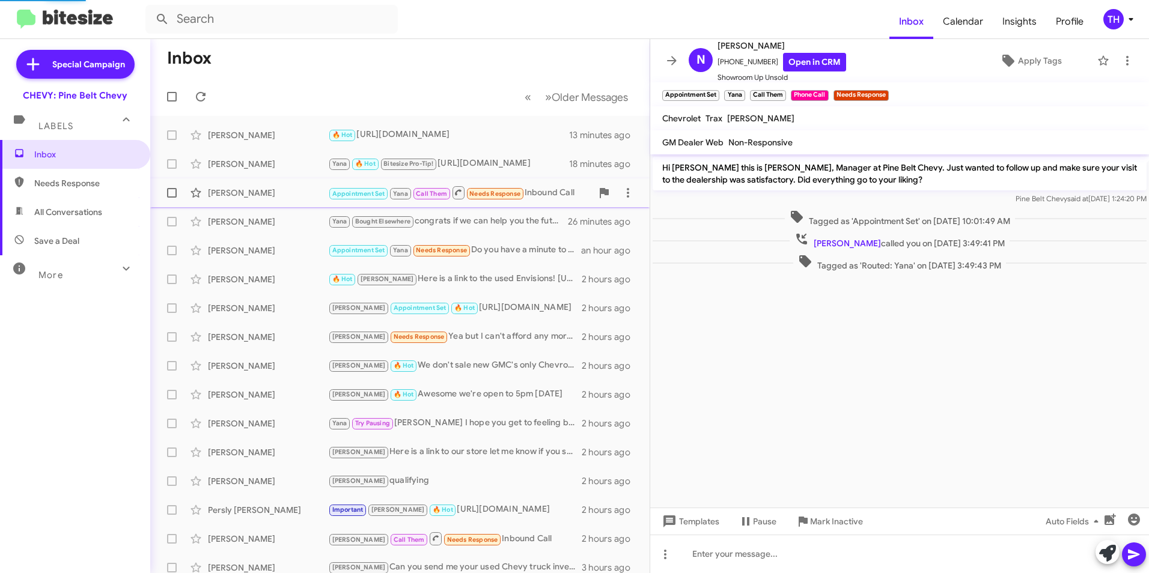
scroll to position [488, 0]
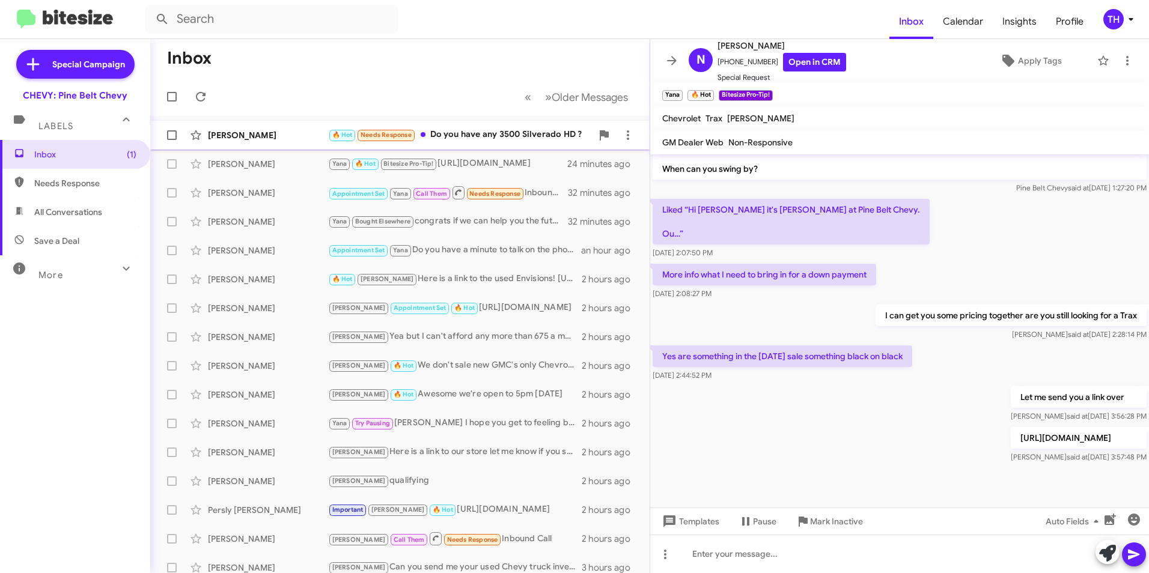
click at [486, 132] on div "🔥 Hot Needs Response Do you have any 3500 Silverado HD ?" at bounding box center [460, 135] width 264 height 14
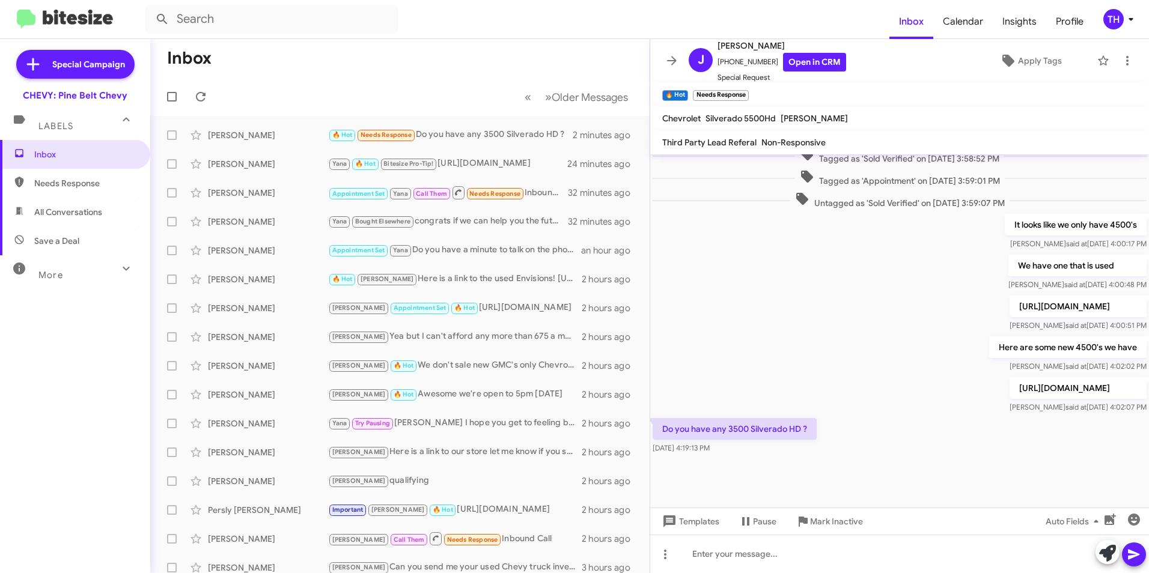
scroll to position [729, 0]
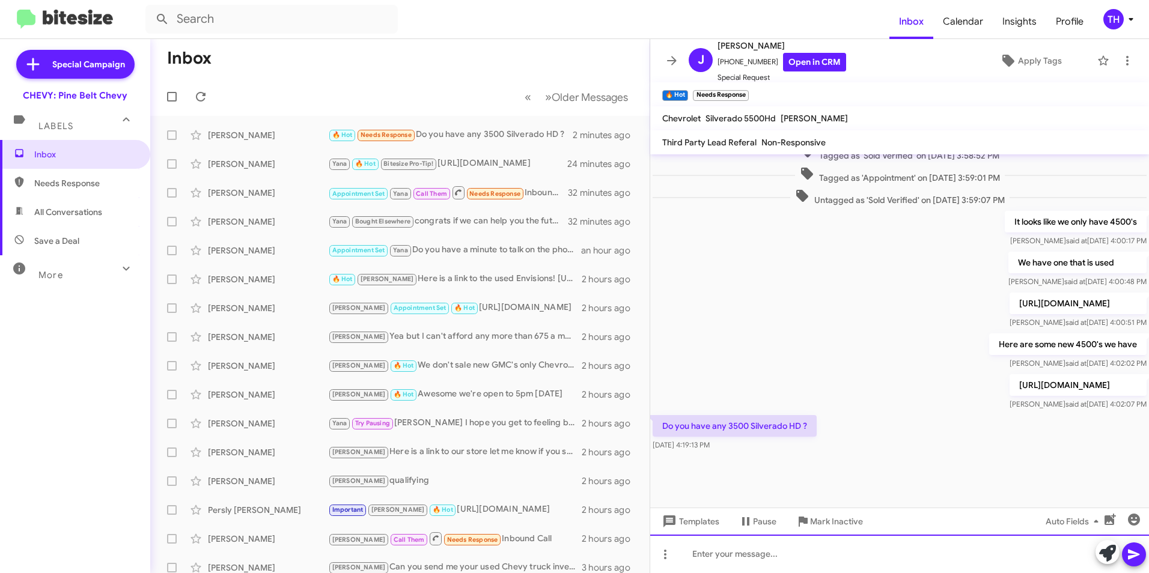
click at [702, 558] on div at bounding box center [899, 554] width 499 height 38
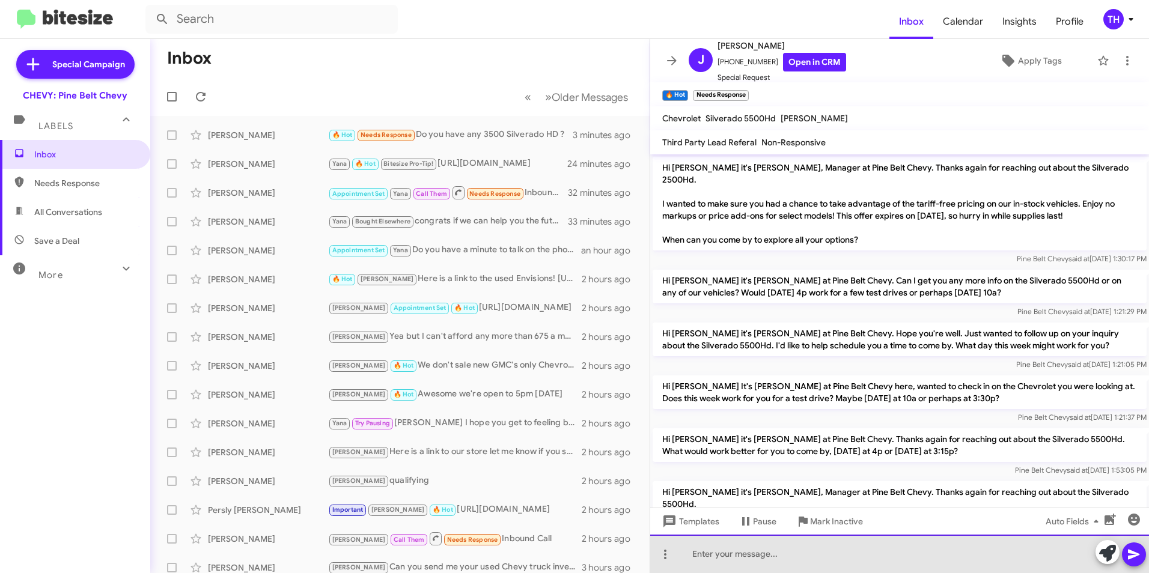
click at [722, 561] on div at bounding box center [899, 554] width 499 height 38
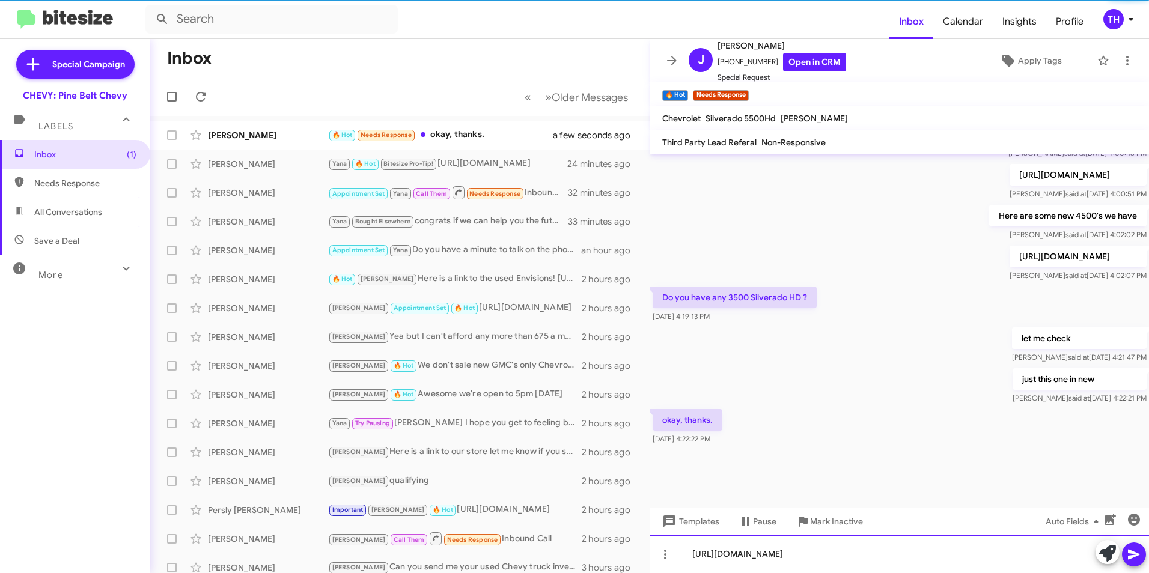
scroll to position [769, 0]
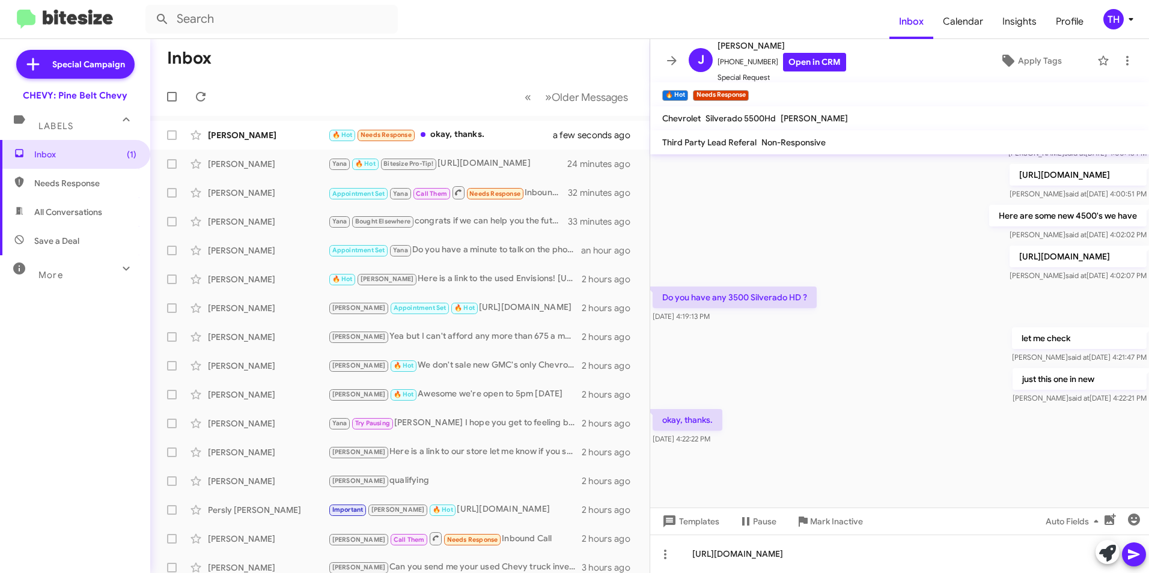
click at [1139, 548] on icon at bounding box center [1134, 554] width 14 height 14
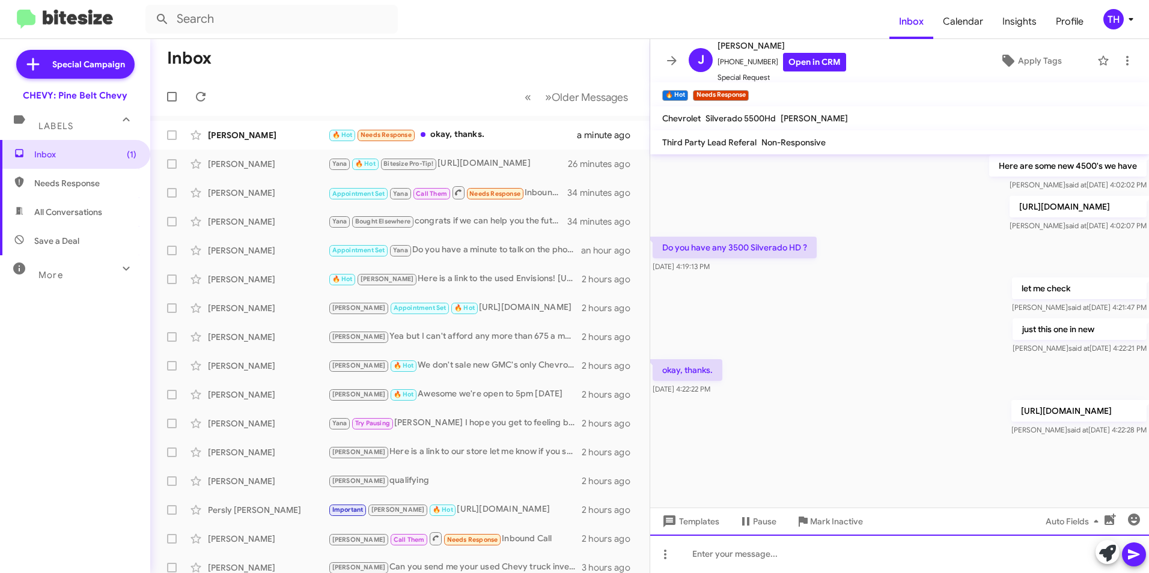
scroll to position [972, 0]
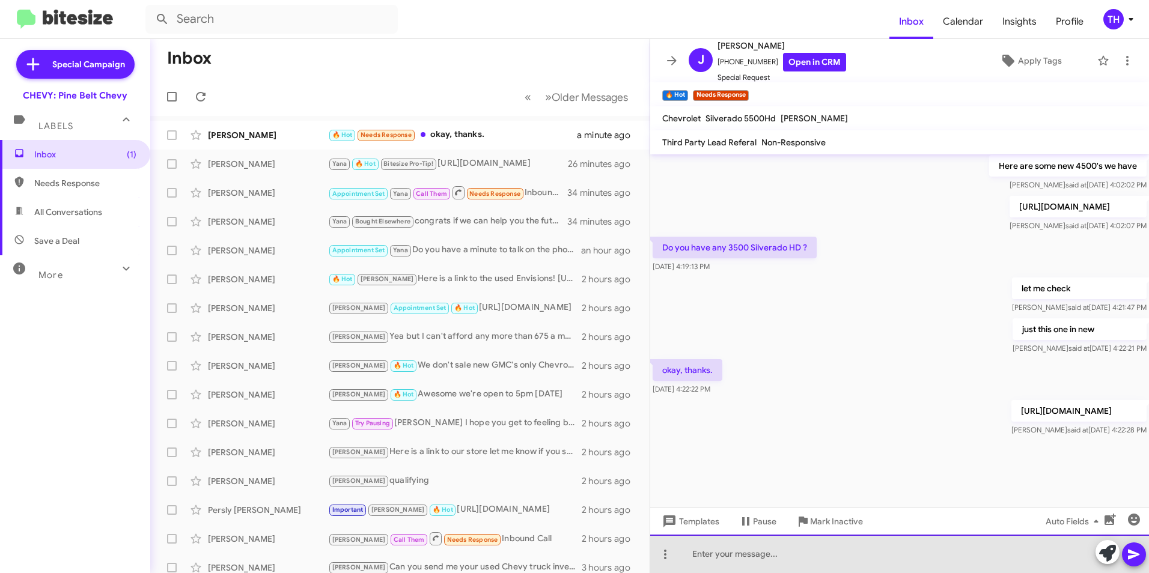
click at [727, 552] on div at bounding box center [899, 554] width 499 height 38
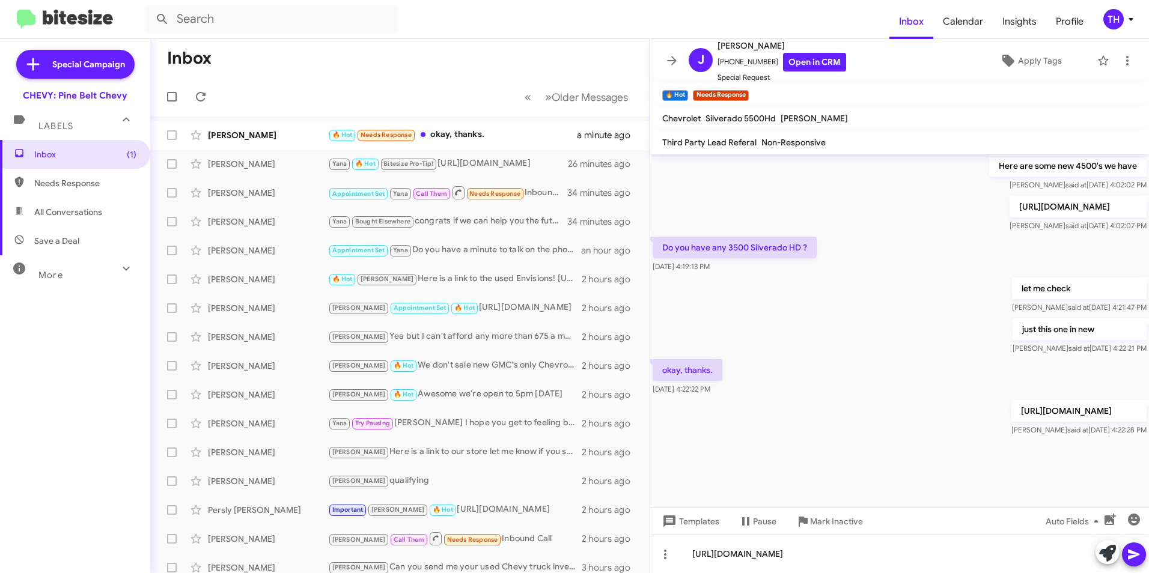
click at [1130, 550] on icon at bounding box center [1133, 555] width 11 height 10
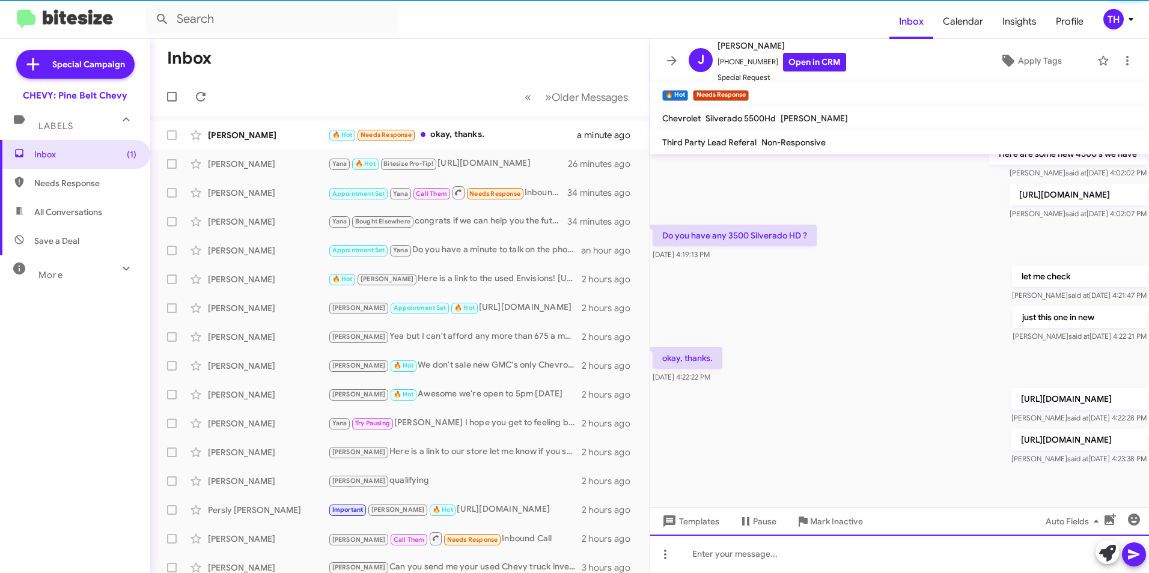
scroll to position [0, 0]
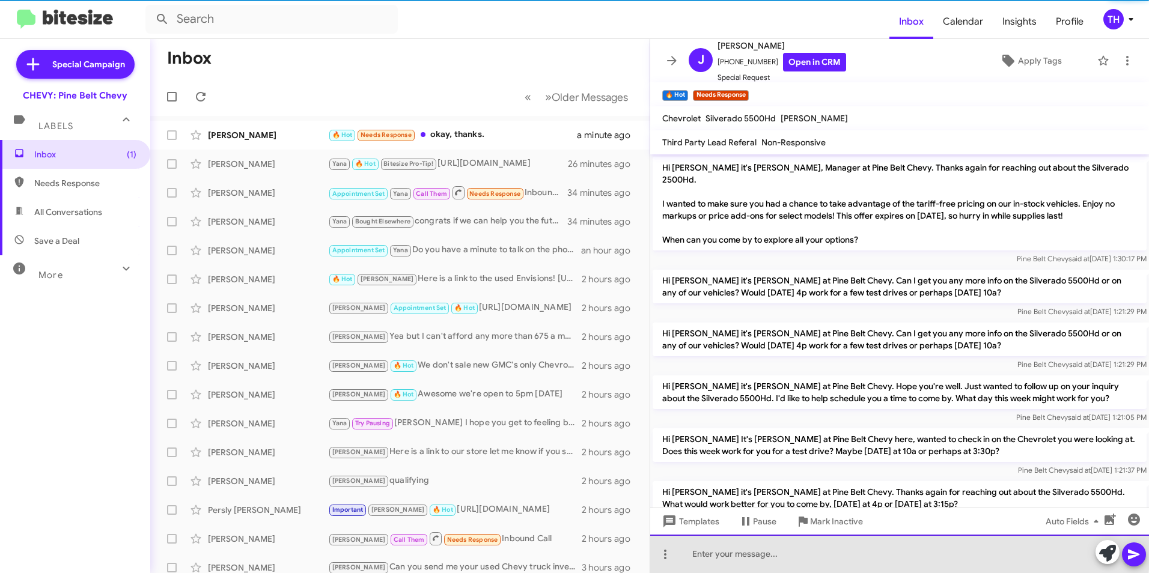
click at [772, 548] on div at bounding box center [899, 554] width 499 height 38
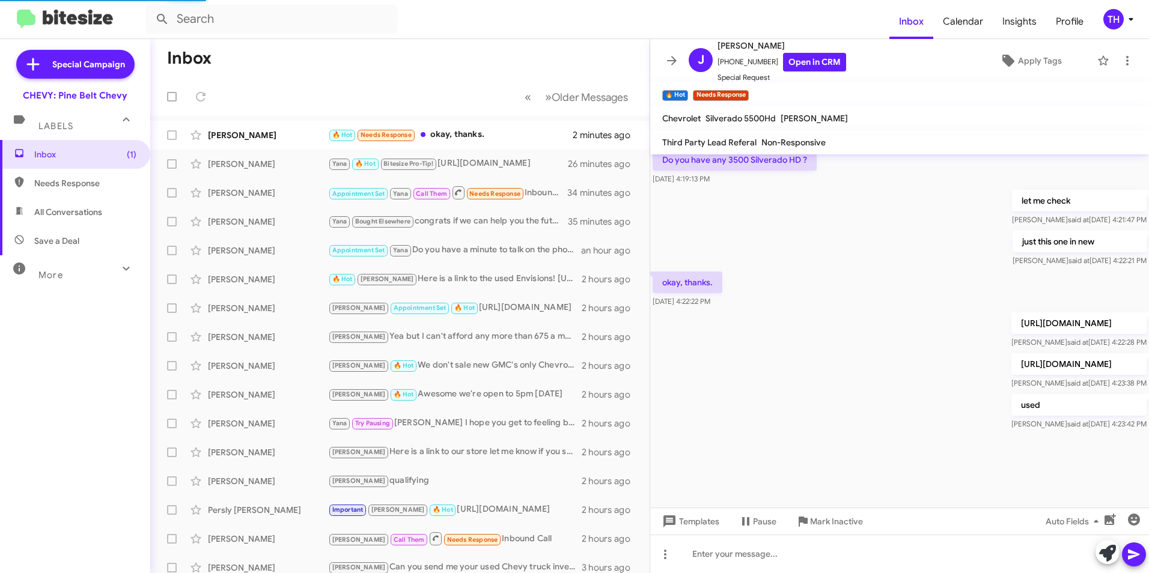
scroll to position [745, 0]
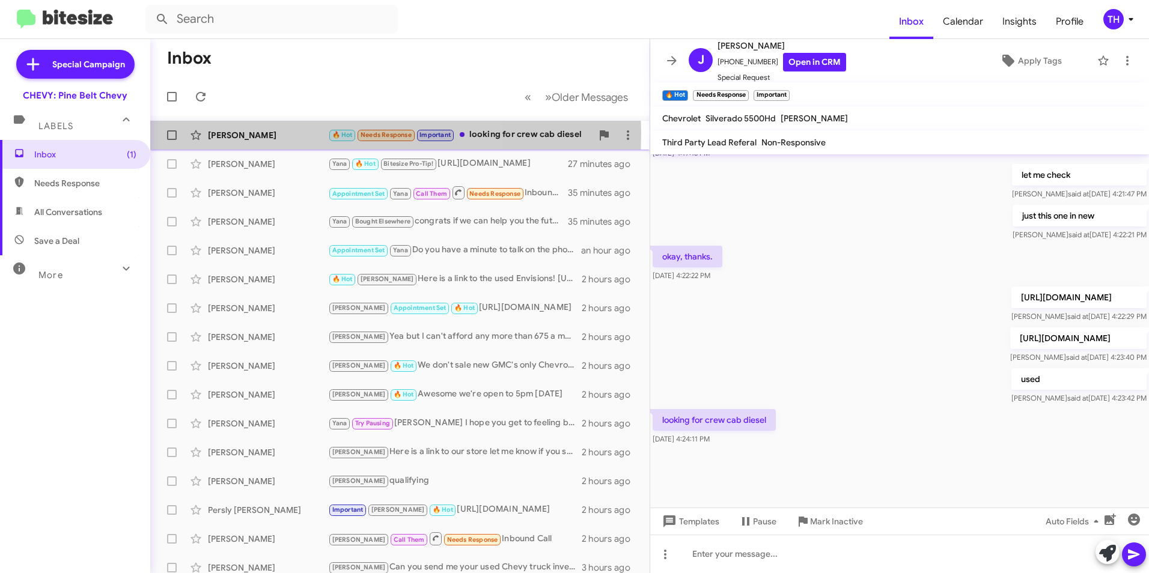
click at [266, 134] on div "[PERSON_NAME]" at bounding box center [268, 135] width 120 height 12
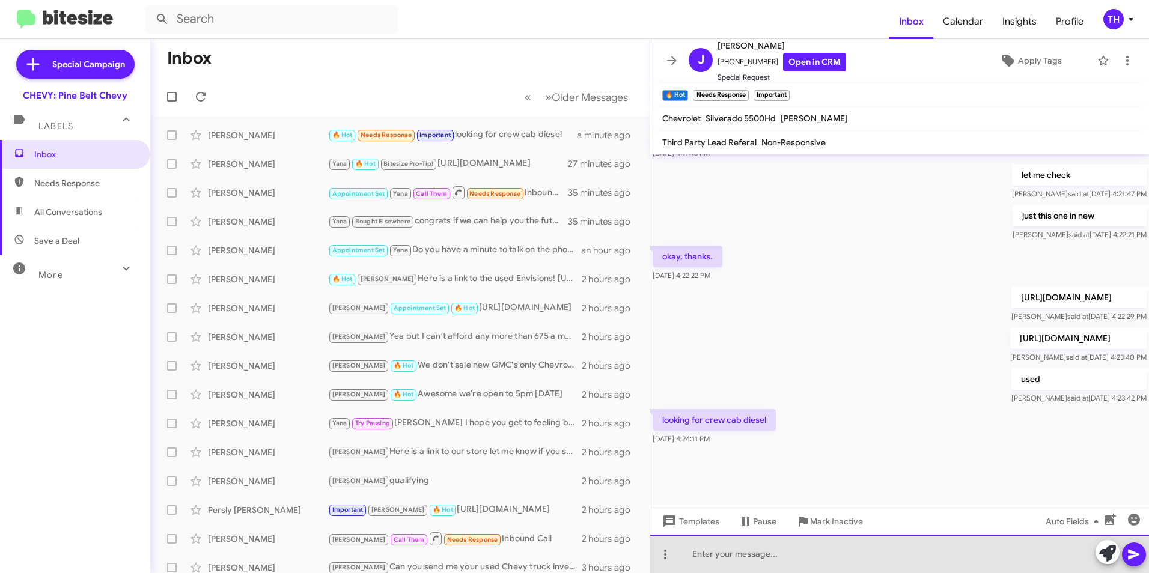
click at [723, 553] on div at bounding box center [899, 554] width 499 height 38
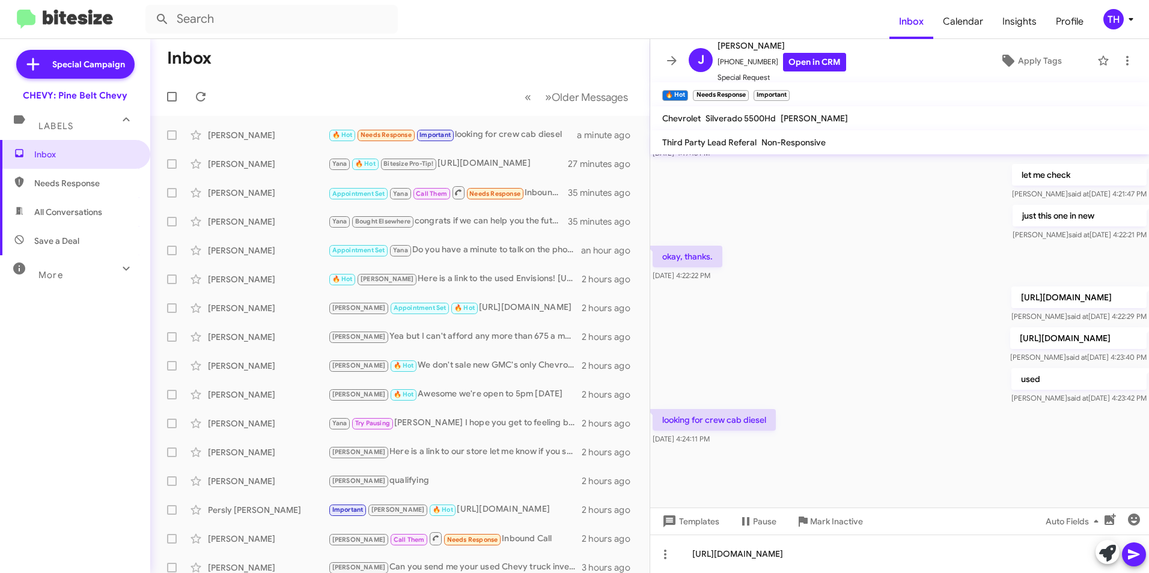
click at [1132, 554] on icon at bounding box center [1134, 554] width 14 height 14
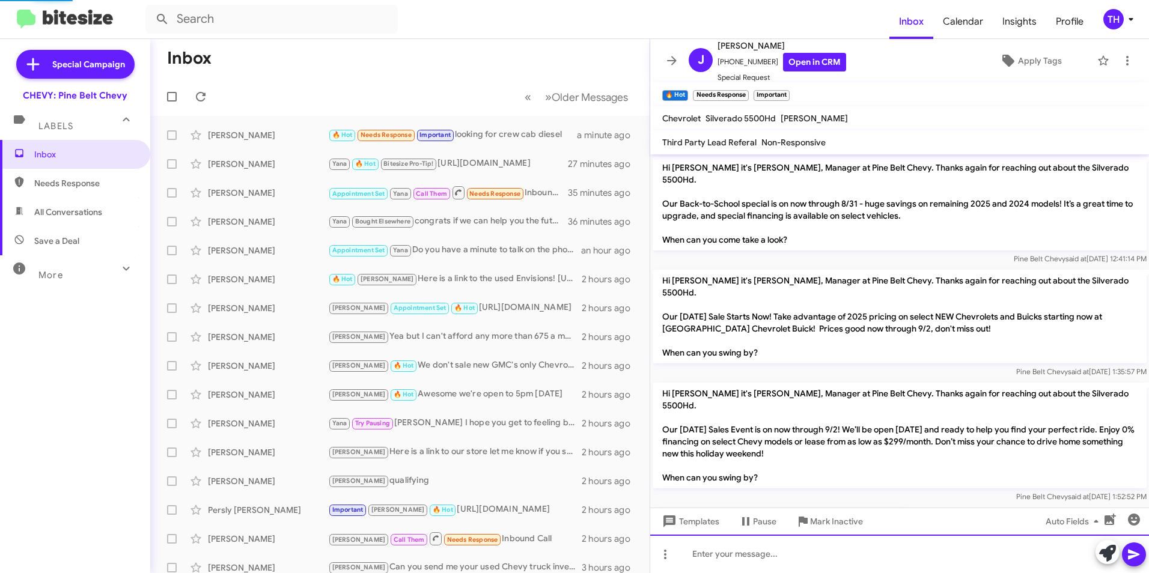
click at [767, 545] on div at bounding box center [899, 554] width 499 height 38
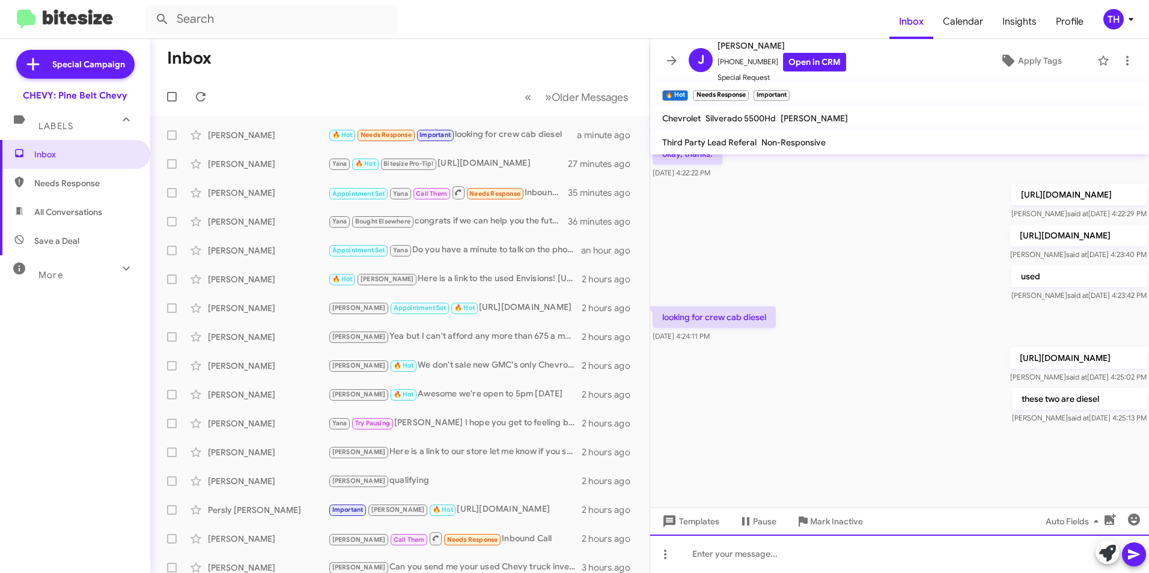
scroll to position [1196, 0]
click at [822, 304] on div "looking for crew cab diesel [DATE] 4:24:11 PM" at bounding box center [899, 324] width 499 height 41
click at [1010, 347] on p "[URL][DOMAIN_NAME]" at bounding box center [1078, 358] width 136 height 22
click at [194, 96] on icon at bounding box center [201, 97] width 14 height 14
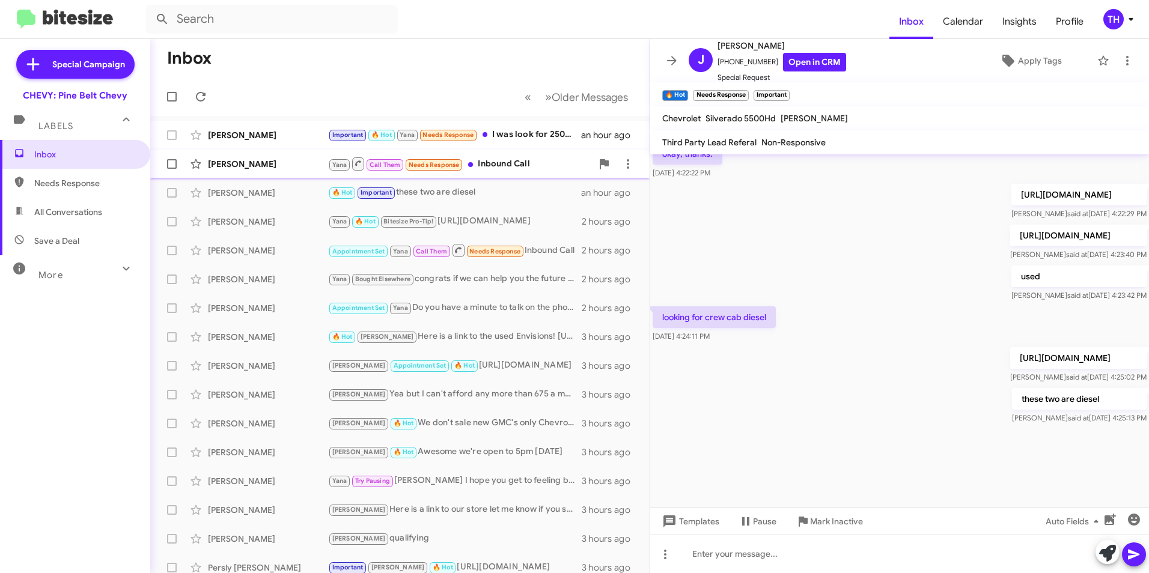
click at [240, 165] on div "[PERSON_NAME]" at bounding box center [268, 164] width 120 height 12
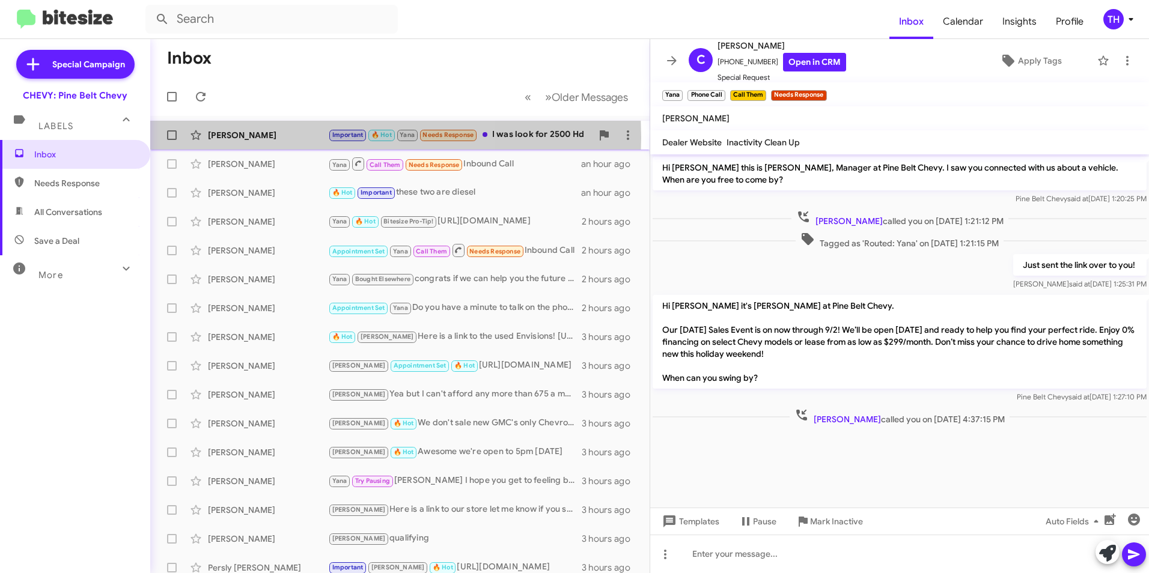
click at [263, 137] on div "[PERSON_NAME]" at bounding box center [268, 135] width 120 height 12
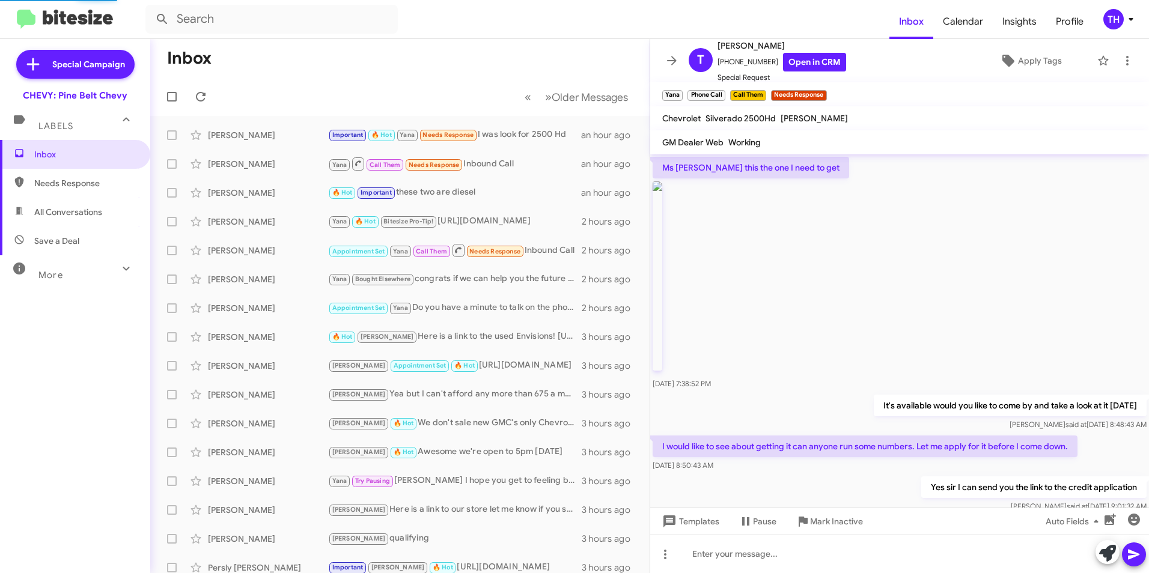
scroll to position [862, 0]
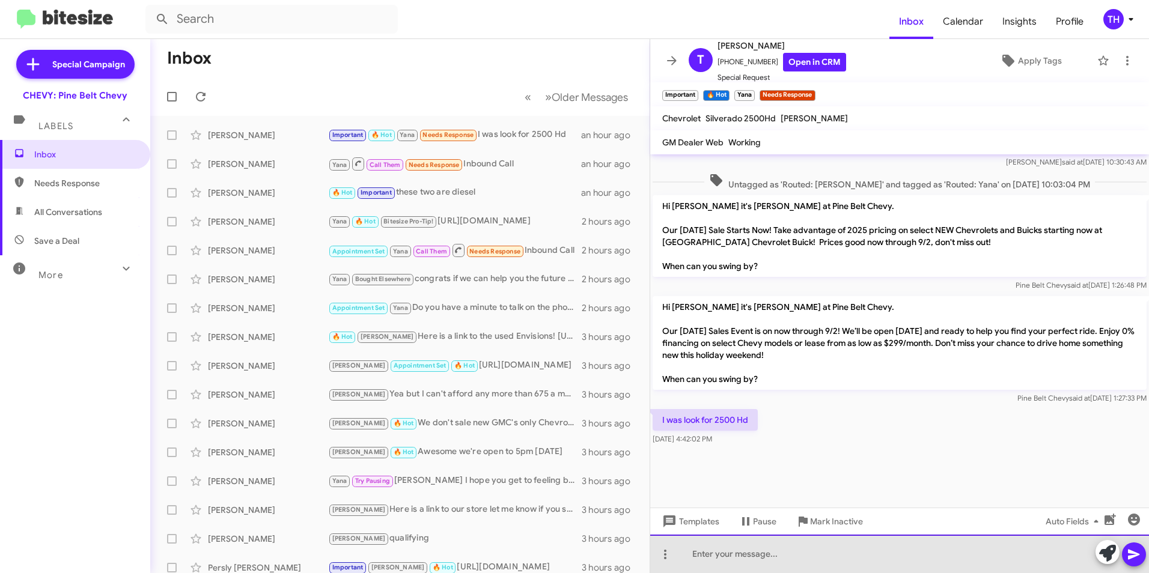
click at [716, 558] on div at bounding box center [899, 554] width 499 height 38
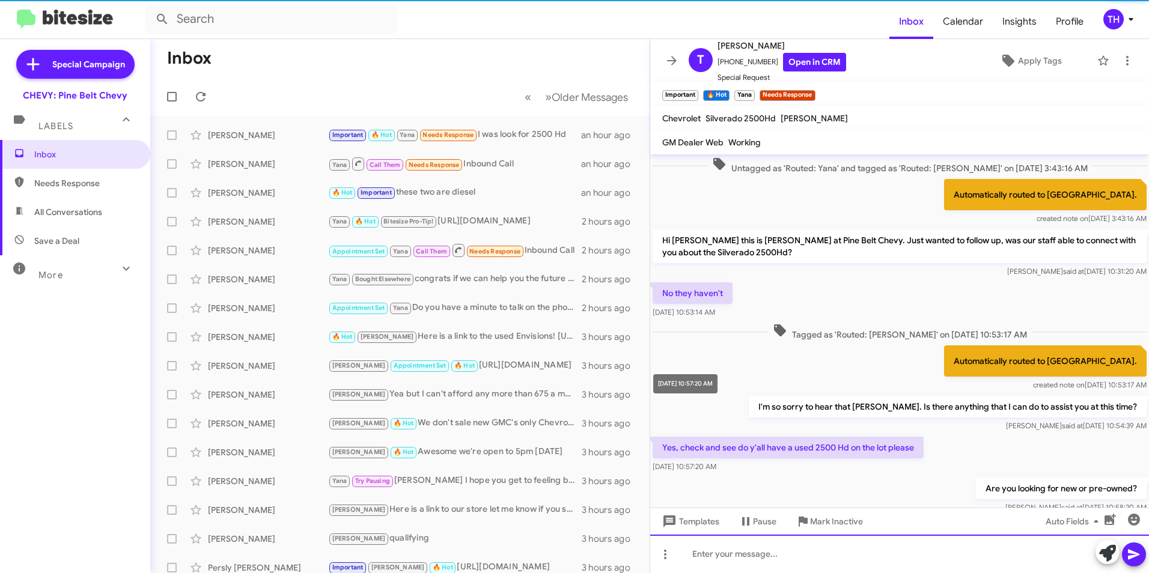
scroll to position [60, 0]
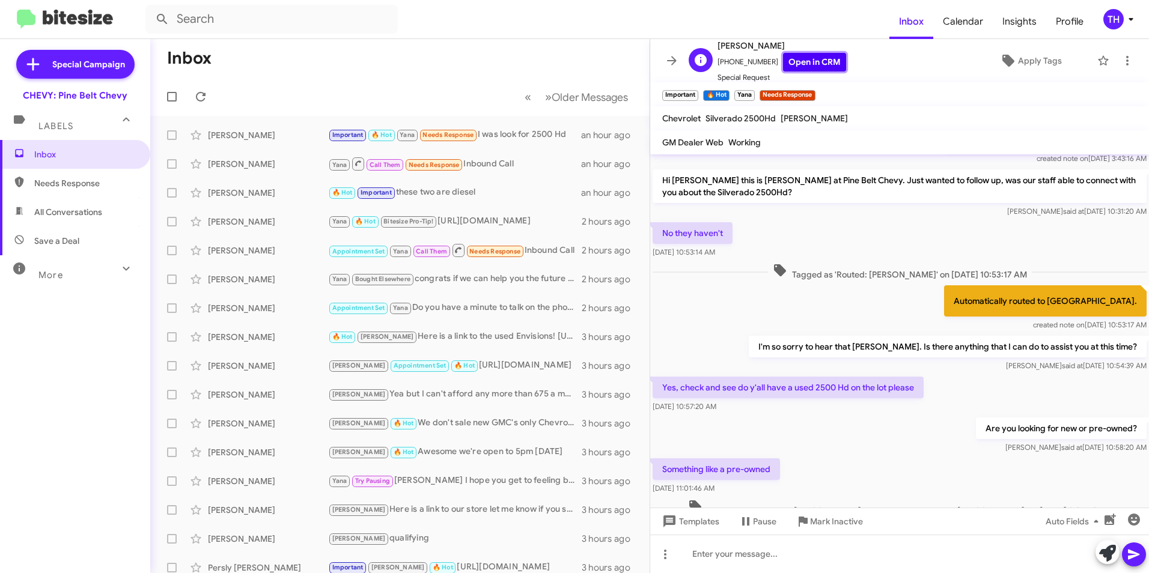
click at [802, 64] on link "Open in CRM" at bounding box center [814, 62] width 63 height 19
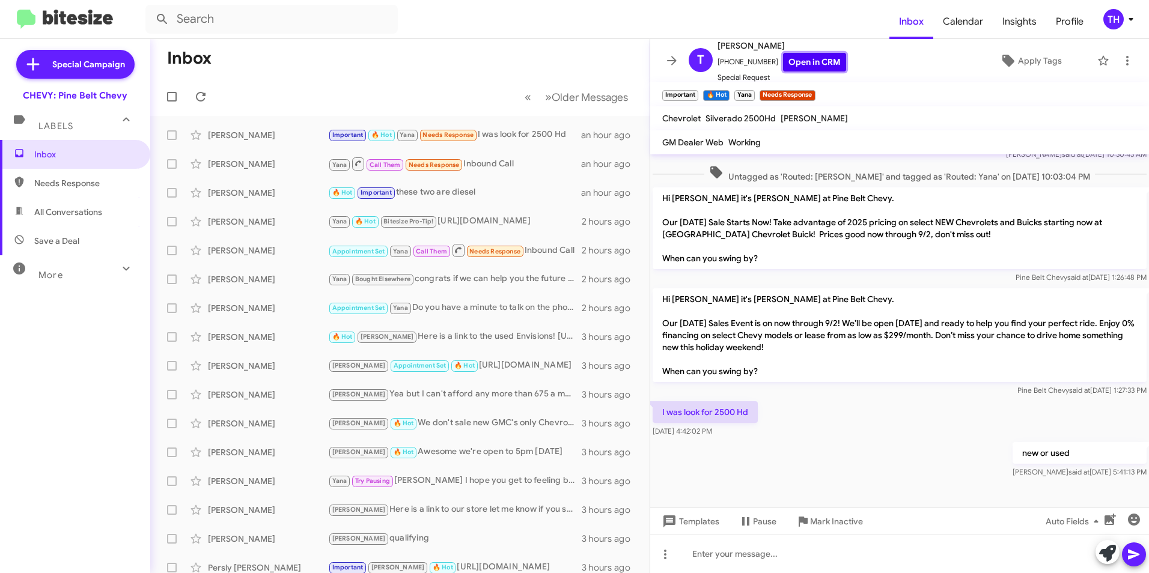
scroll to position [1959, 0]
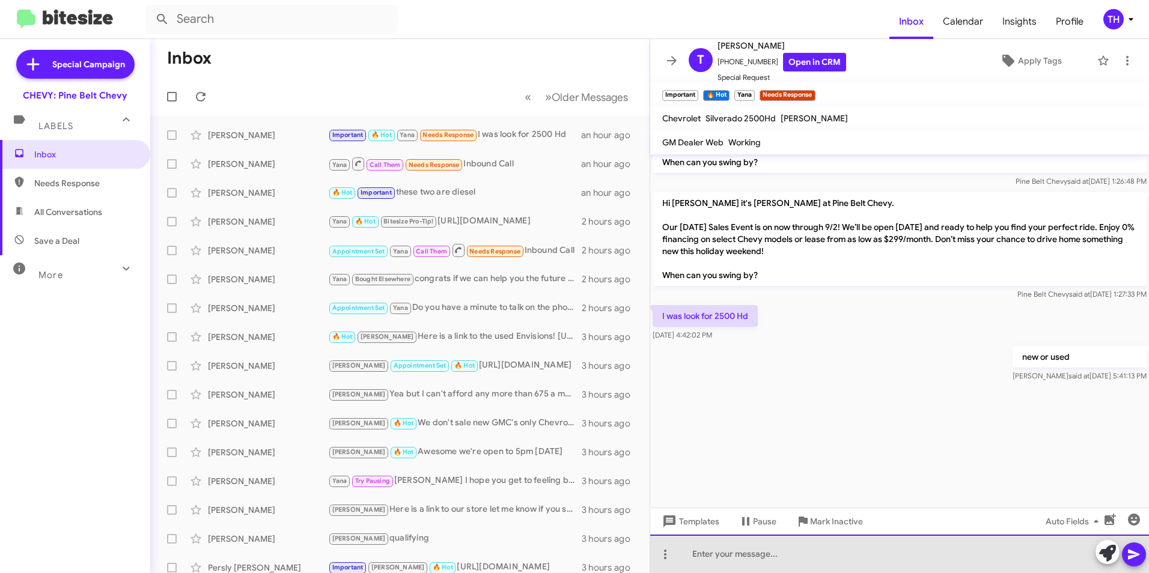
click at [711, 556] on div at bounding box center [899, 554] width 499 height 38
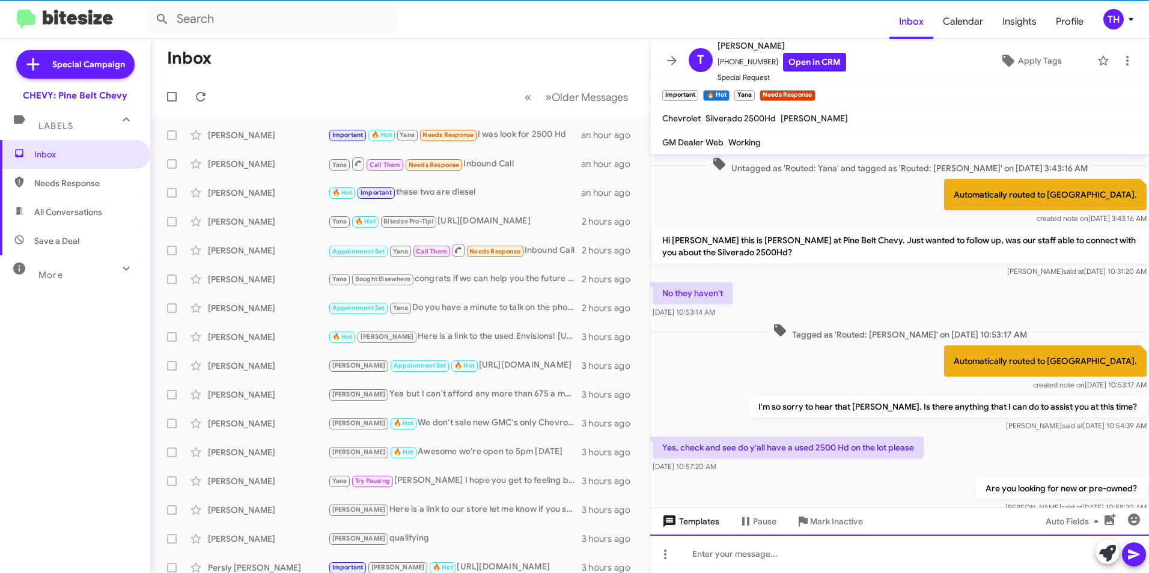
scroll to position [60, 0]
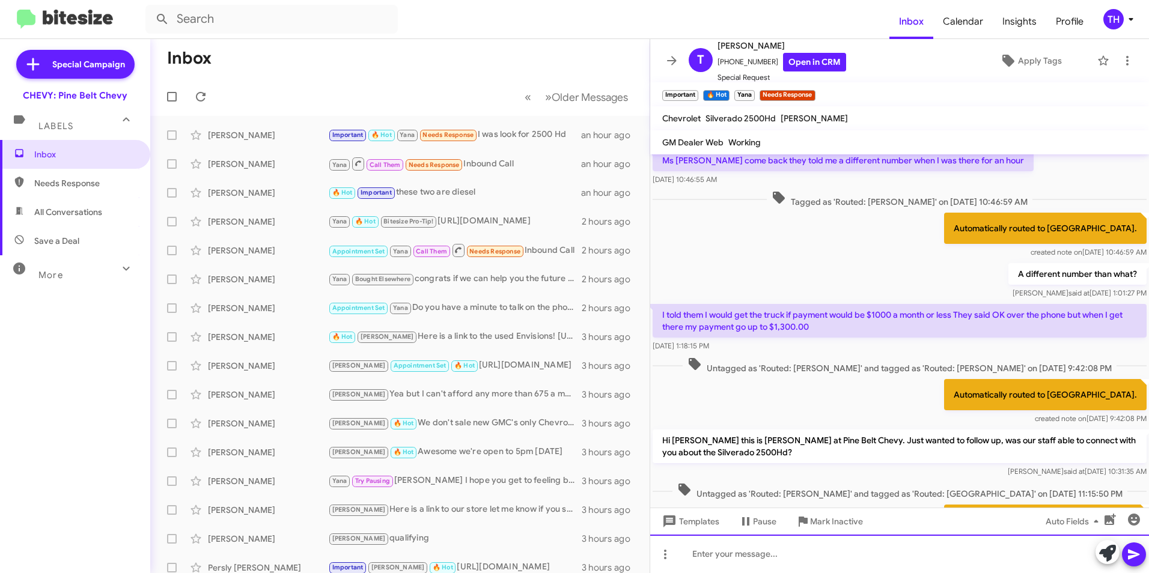
click at [730, 560] on div at bounding box center [899, 554] width 499 height 38
click at [1135, 558] on icon at bounding box center [1134, 554] width 14 height 14
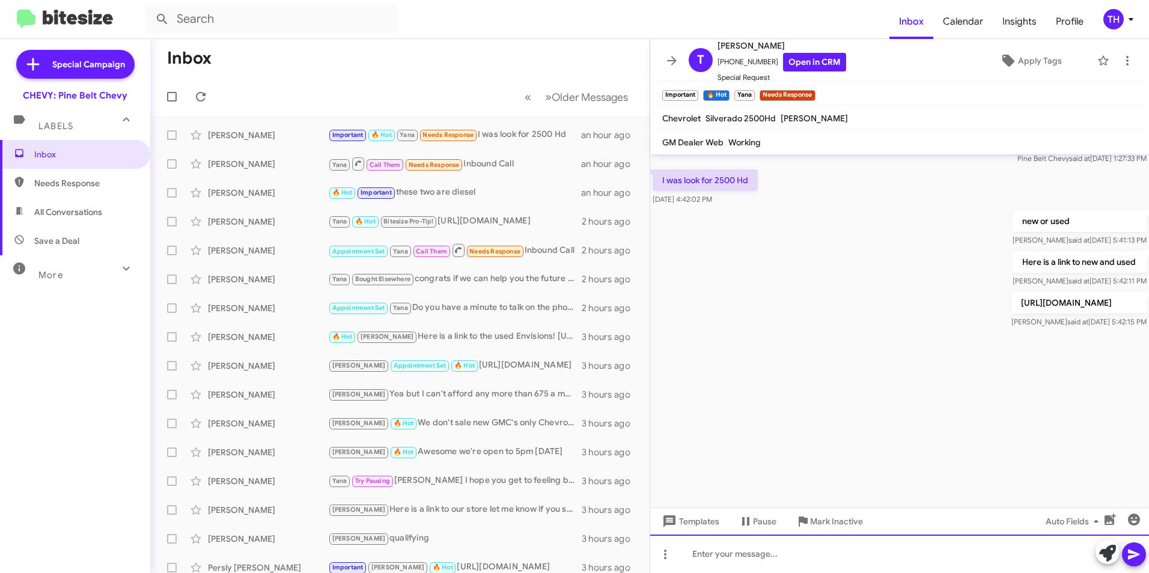
scroll to position [2760, 0]
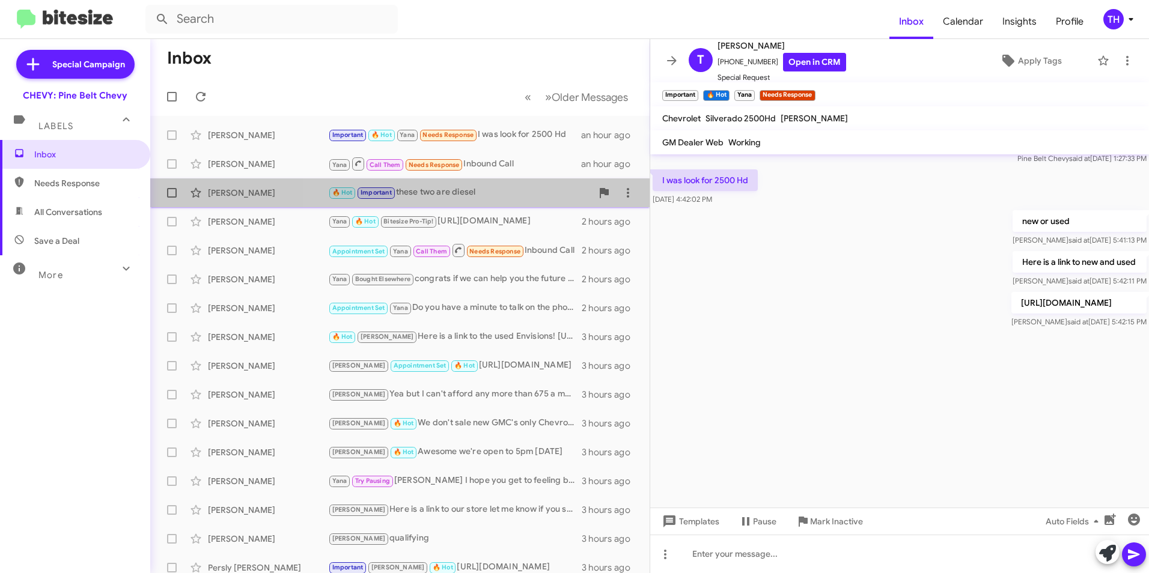
click at [476, 191] on div "🔥 Hot Important these two are diesel" at bounding box center [460, 193] width 264 height 14
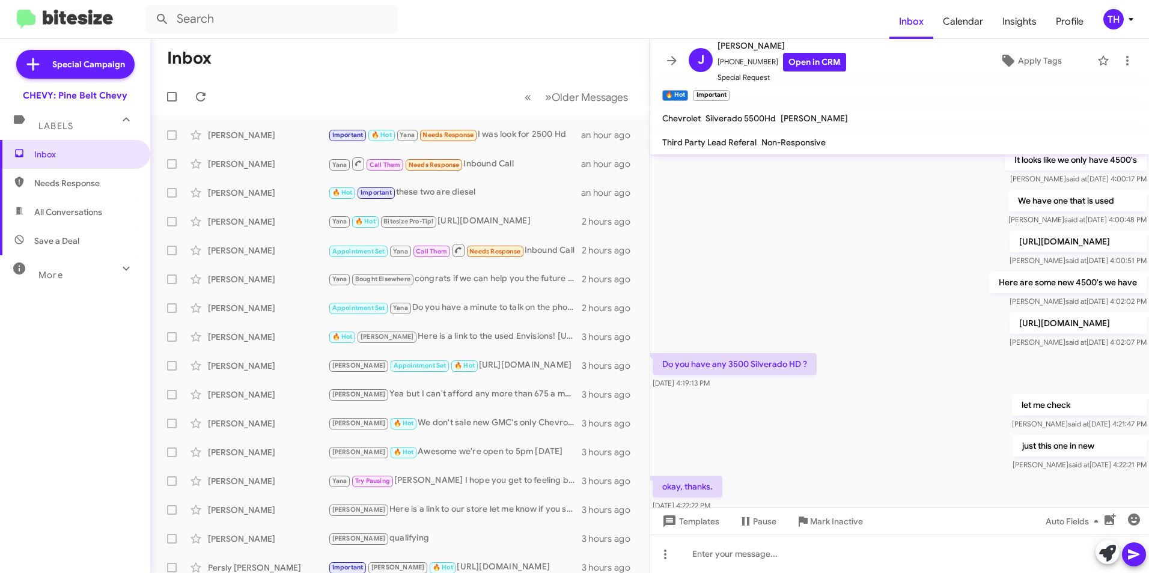
scroll to position [240, 0]
click at [200, 95] on icon at bounding box center [201, 97] width 14 height 14
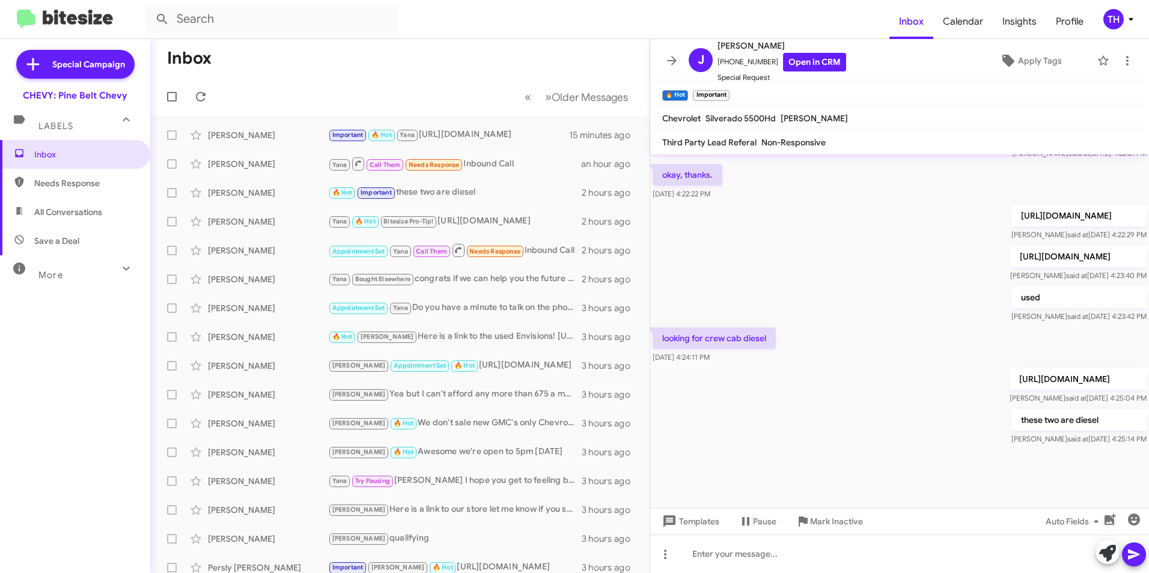
scroll to position [660, 0]
click at [1088, 429] on p "these two are diesel" at bounding box center [1078, 420] width 135 height 22
click at [261, 138] on div "[PERSON_NAME]" at bounding box center [268, 135] width 120 height 12
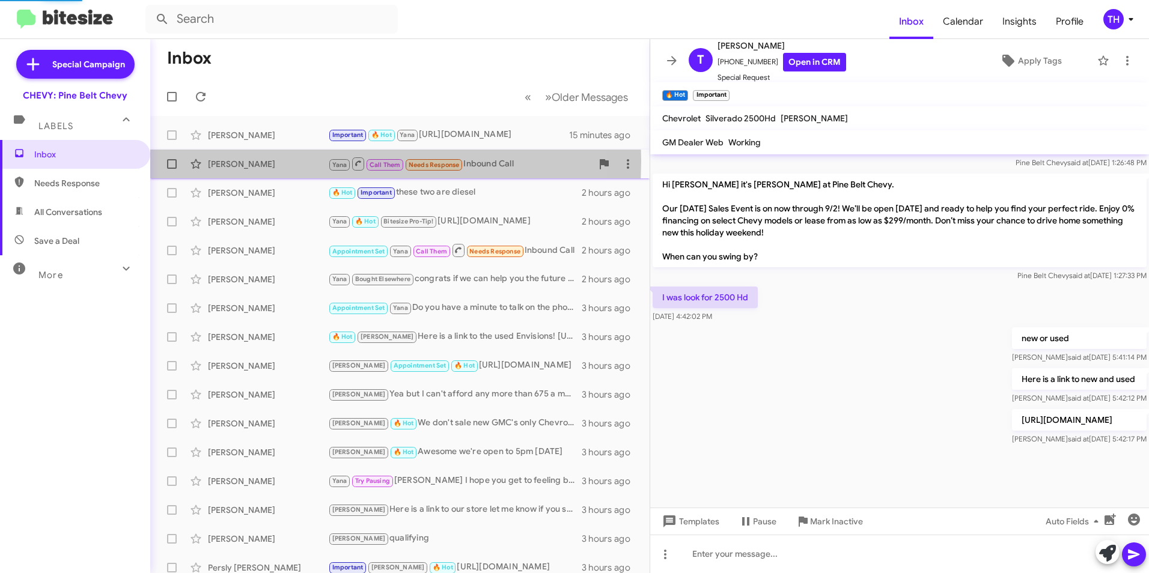
click at [242, 161] on div "[PERSON_NAME]" at bounding box center [268, 164] width 120 height 12
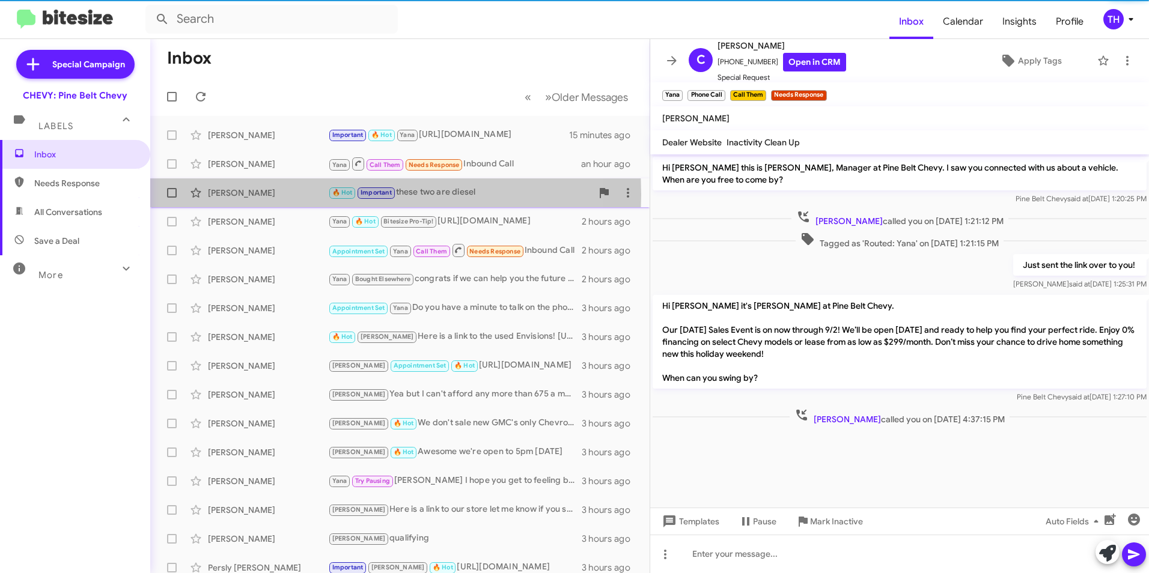
click at [240, 195] on div "[PERSON_NAME]" at bounding box center [268, 193] width 120 height 12
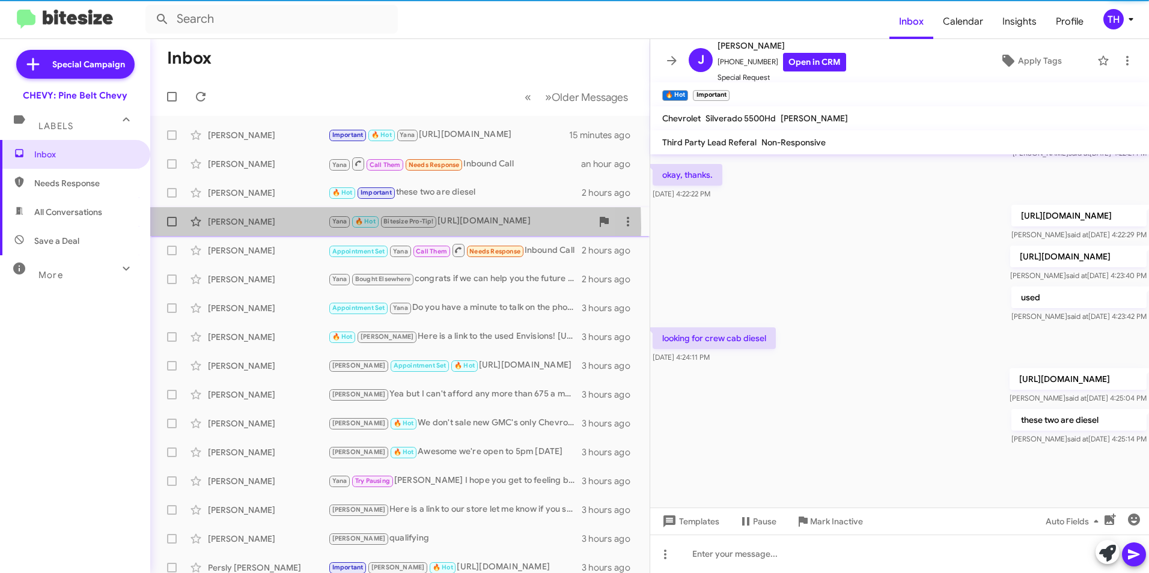
click at [246, 228] on div "[PERSON_NAME] Yana 🔥 Hot Bitesize Pro-Tip! [URL][DOMAIN_NAME] 2 hours ago" at bounding box center [400, 222] width 480 height 24
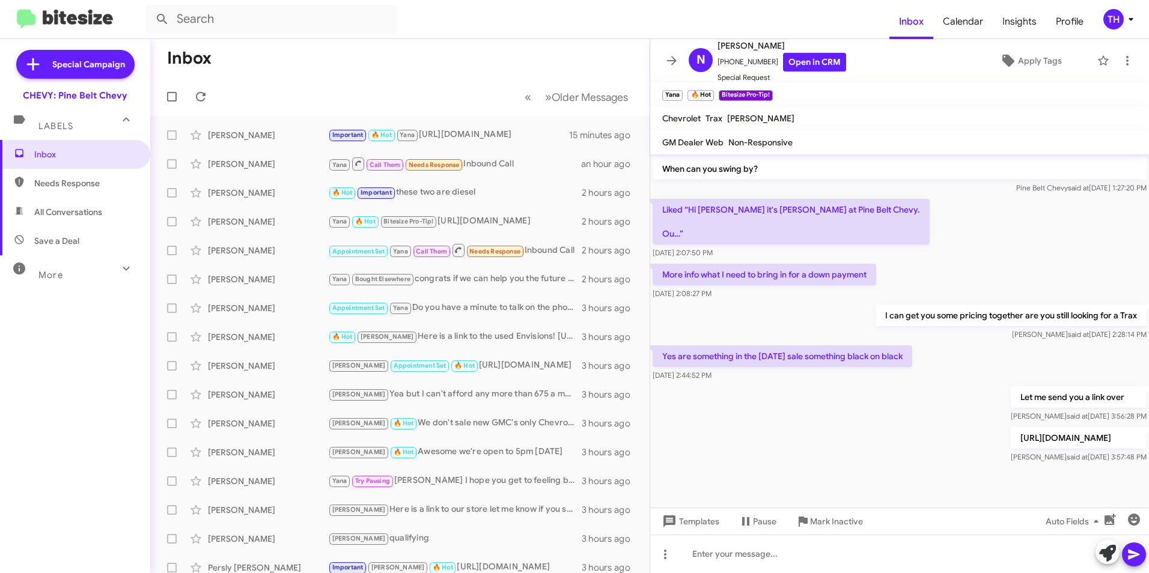
scroll to position [488, 0]
